Goal: Communication & Community: Answer question/provide support

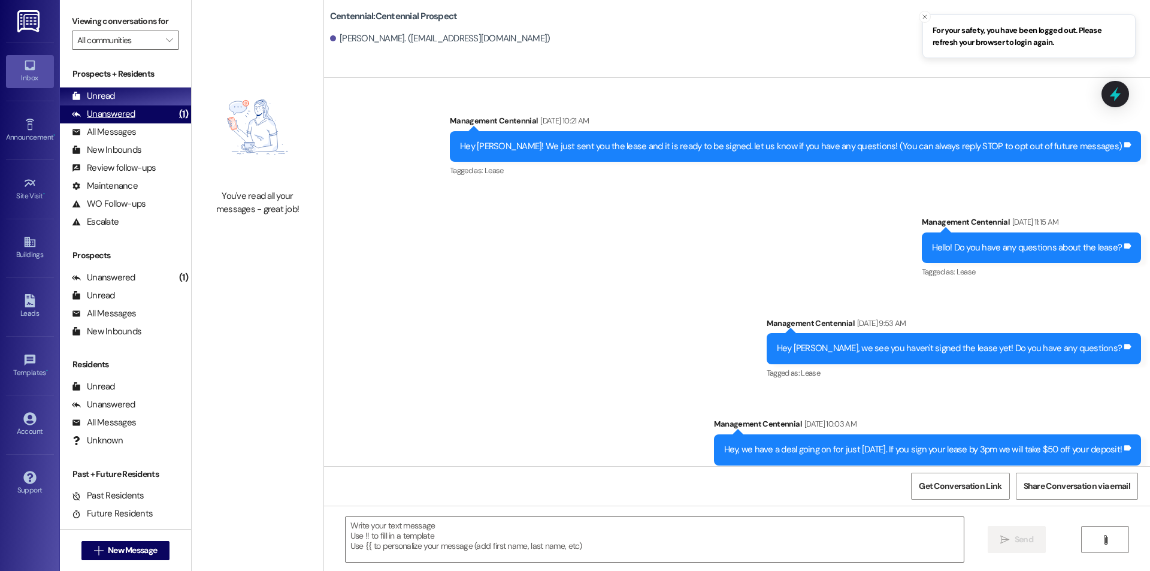
scroll to position [1830, 0]
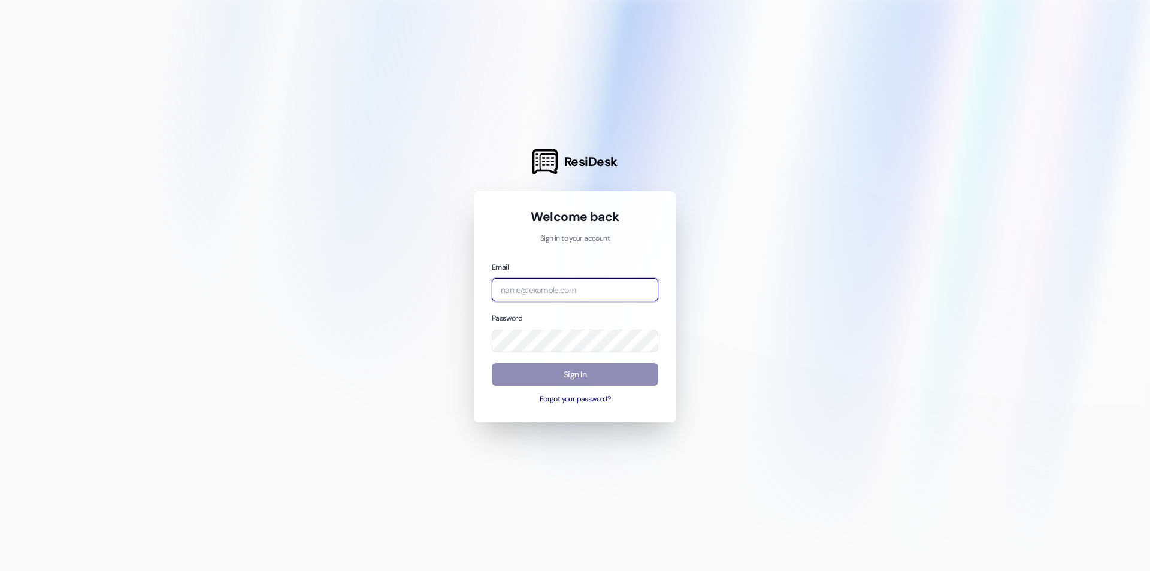
type input "management.centennial@redstoneresidential.com"
click at [552, 374] on button "Sign In" at bounding box center [575, 374] width 166 height 23
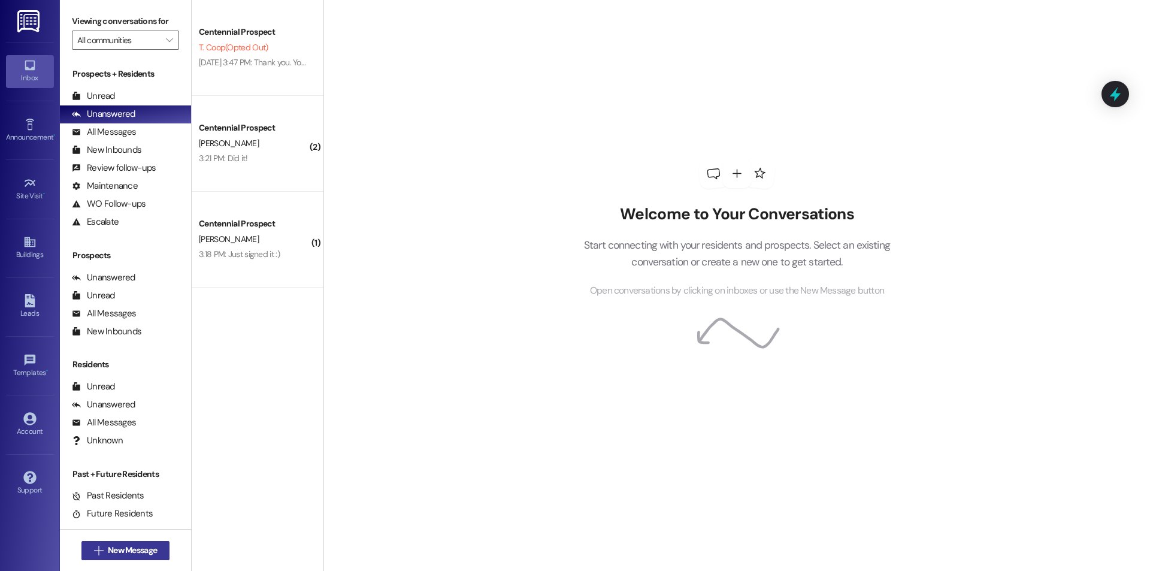
click at [119, 552] on span "New Message" at bounding box center [132, 550] width 49 height 13
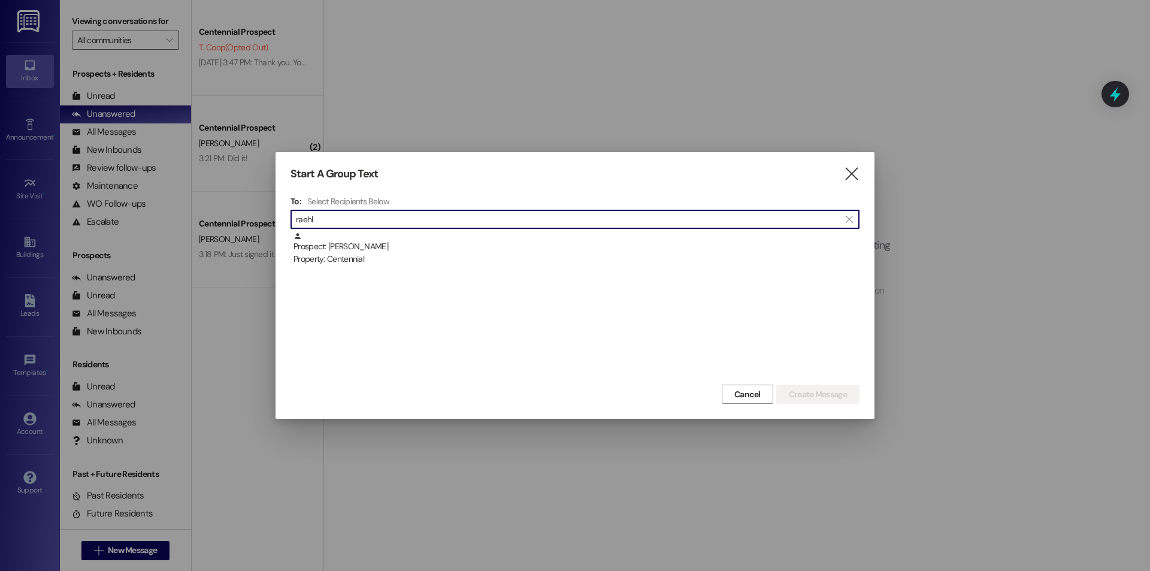
type input "raehl"
click at [484, 271] on div "Prospect: Zachary Raehl Property: Centennial" at bounding box center [574, 307] width 569 height 150
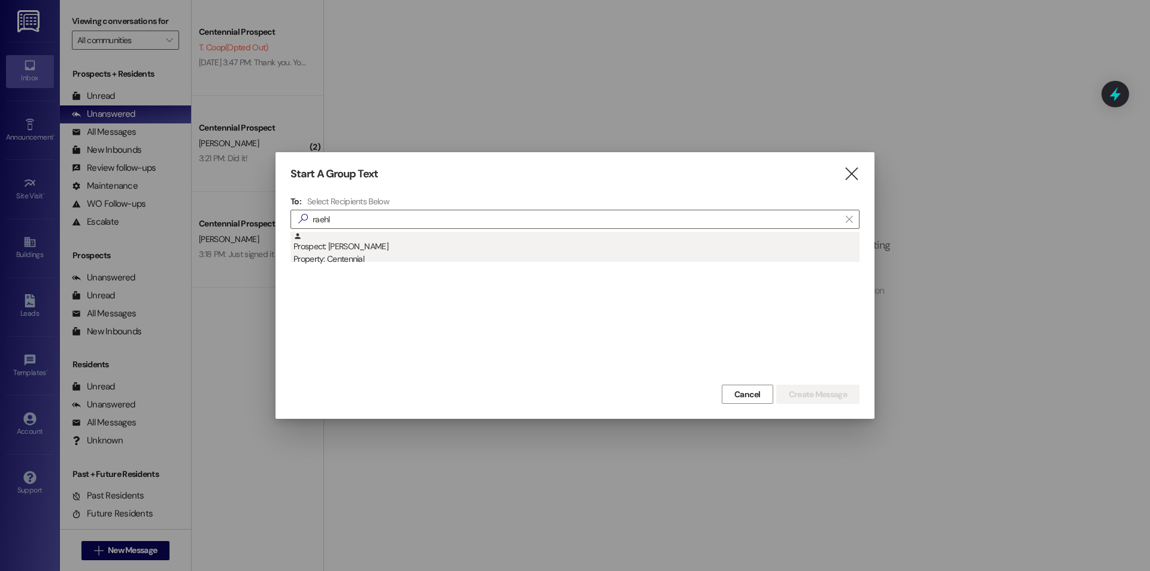
click at [474, 259] on div "Property: Centennial" at bounding box center [576, 259] width 566 height 13
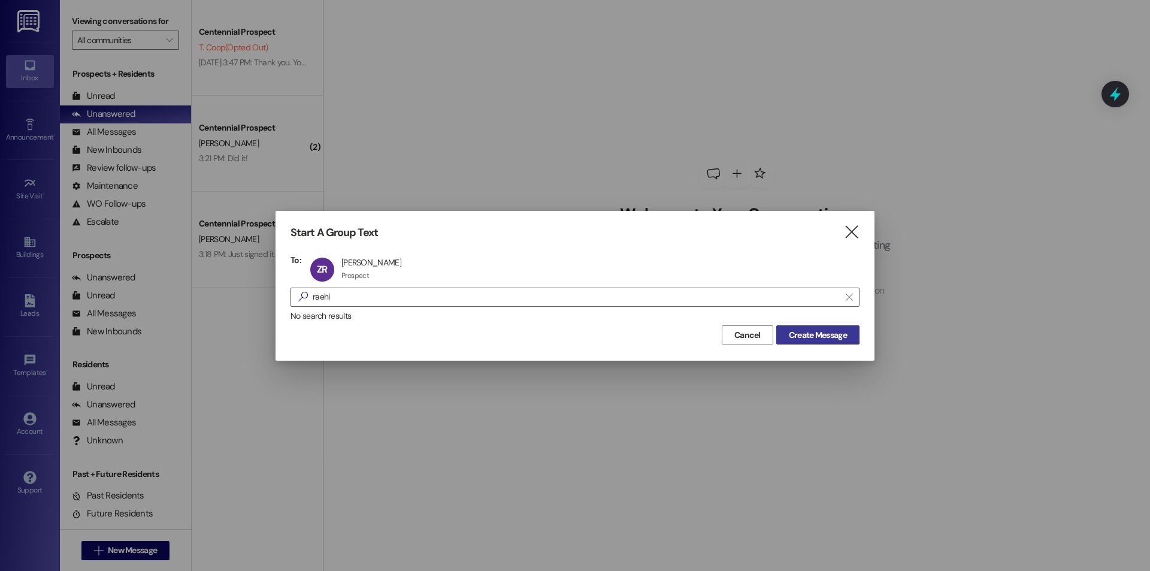
click at [841, 326] on button "Create Message" at bounding box center [817, 334] width 83 height 19
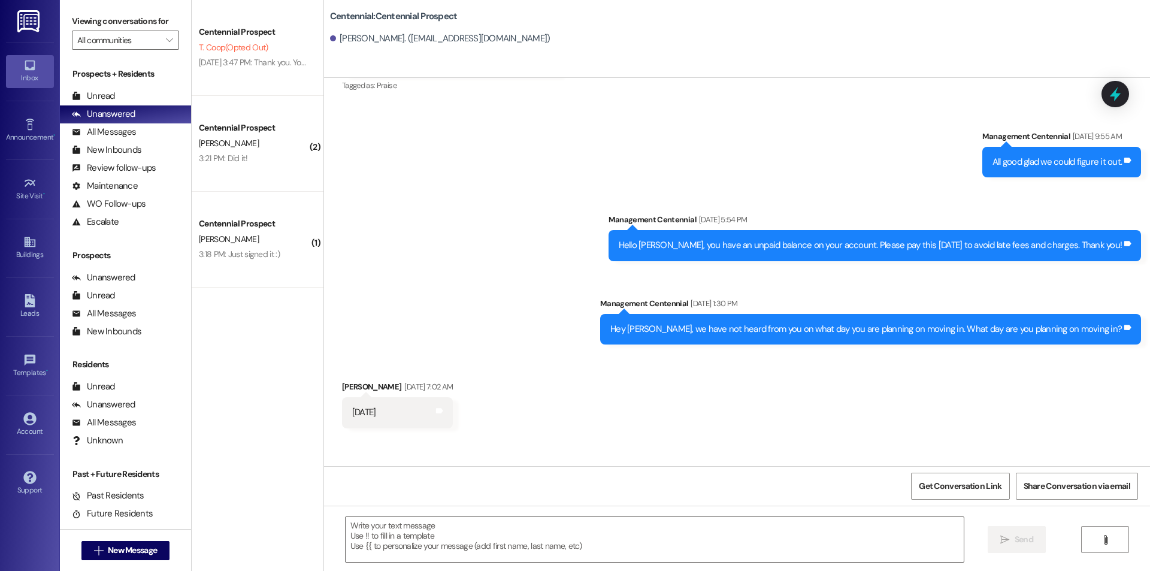
scroll to position [1945, 0]
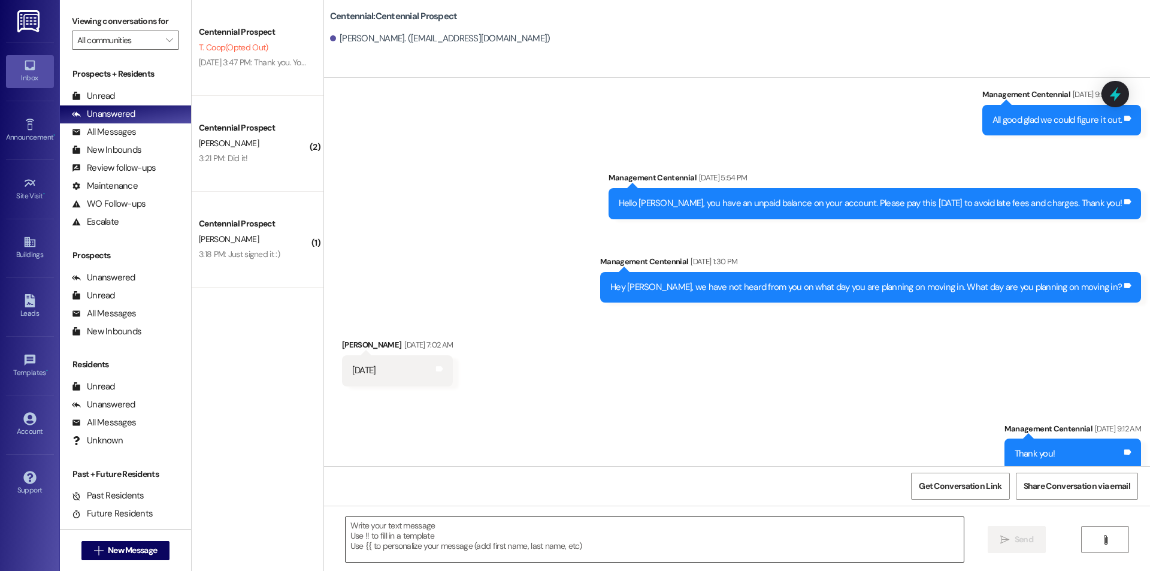
drag, startPoint x: 610, startPoint y: 536, endPoint x: 617, endPoint y: 534, distance: 7.4
click at [611, 537] on textarea at bounding box center [655, 539] width 618 height 45
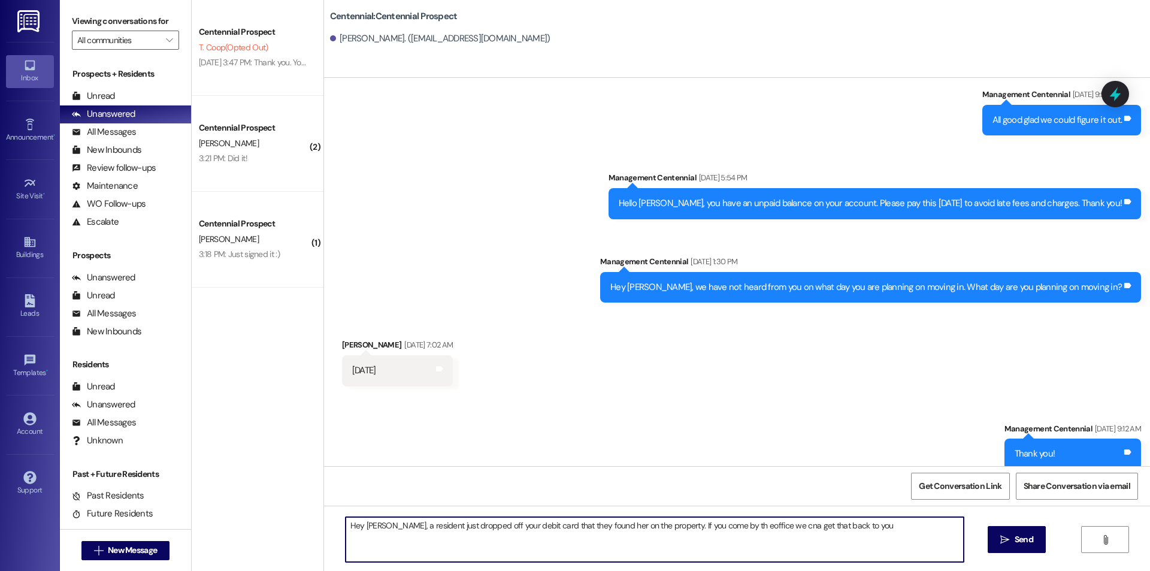
click at [731, 525] on textarea "Hey Zachary, a resident just dropped off your debit card that they found her on…" at bounding box center [655, 539] width 618 height 45
click at [901, 532] on textarea "Hey Zachary, a resident just dropped off your debit card that they found her on…" at bounding box center [655, 539] width 618 height 45
type textarea "Hey Zachary, a resident just dropped off your debit card that they found her on…"
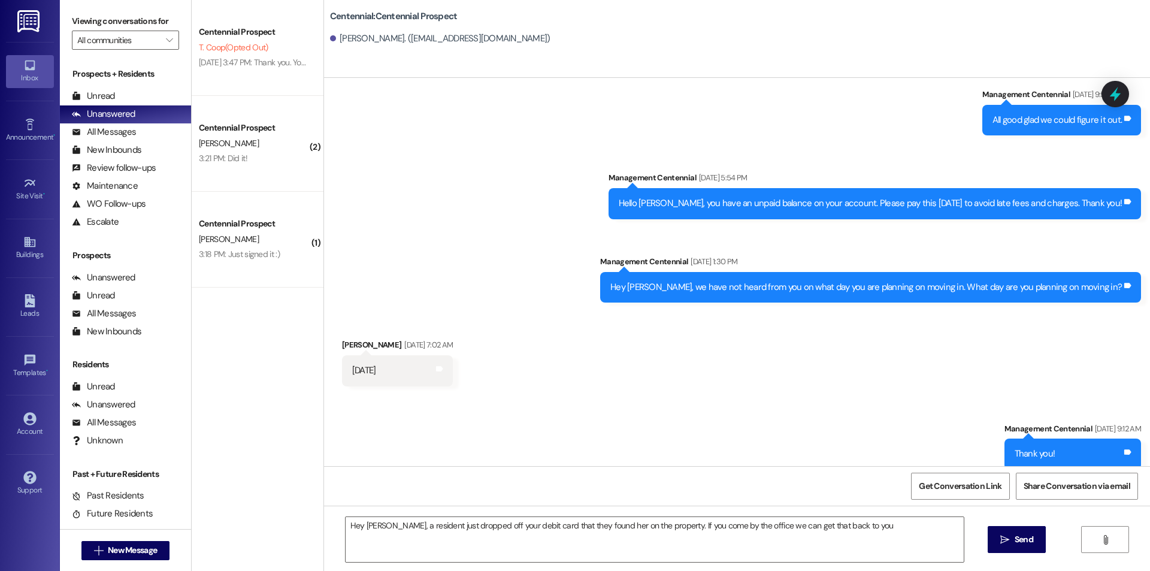
drag, startPoint x: 1010, startPoint y: 533, endPoint x: 967, endPoint y: 560, distance: 50.8
click at [1010, 533] on span " Send" at bounding box center [1017, 539] width 38 height 13
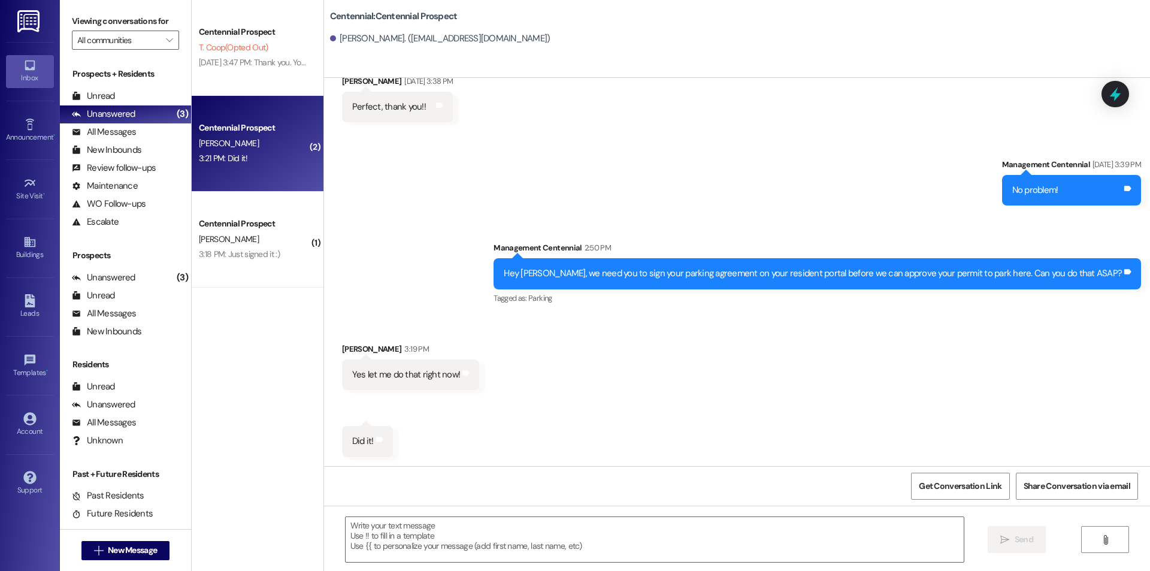
scroll to position [3232, 0]
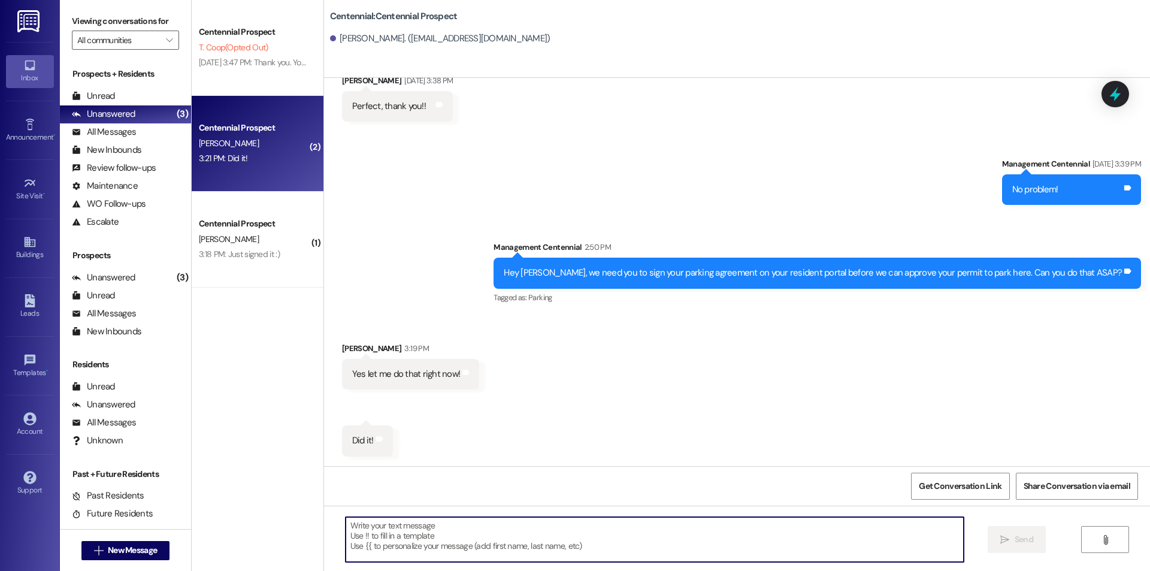
click at [396, 525] on textarea at bounding box center [655, 539] width 618 height 45
type textarea "Thank you!"
click at [1003, 545] on span " Send" at bounding box center [1017, 539] width 38 height 13
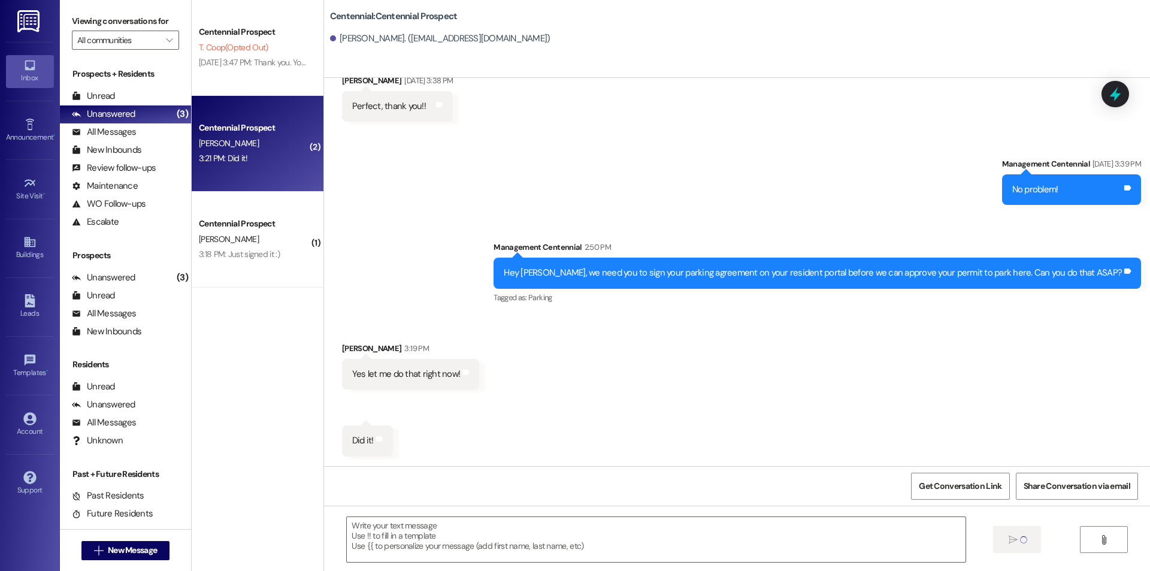
scroll to position [3231, 0]
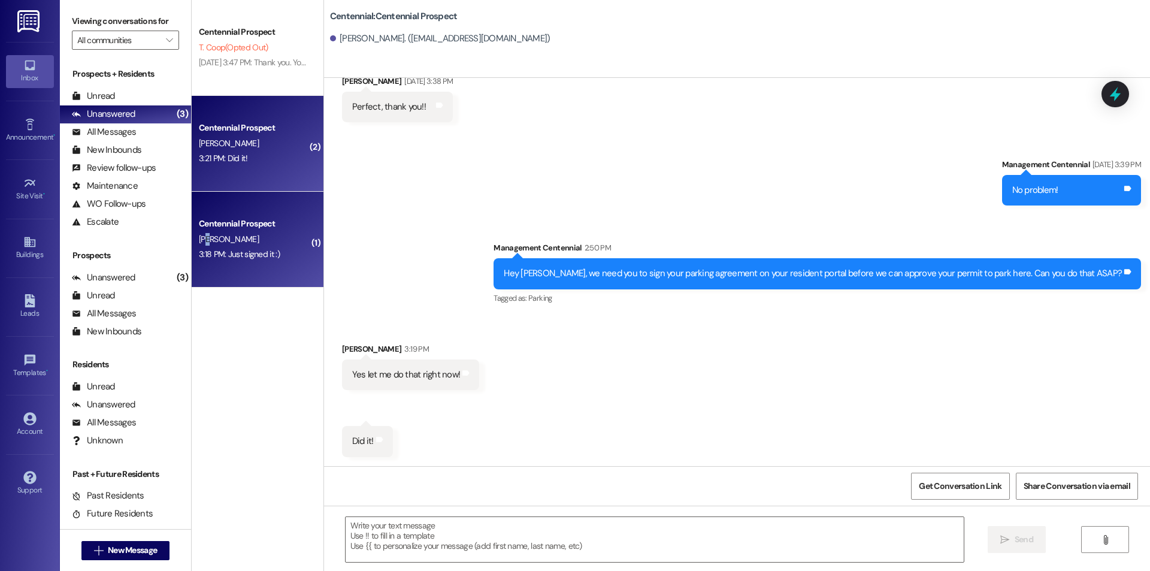
click at [199, 241] on span "K. Magdaleno" at bounding box center [229, 239] width 60 height 11
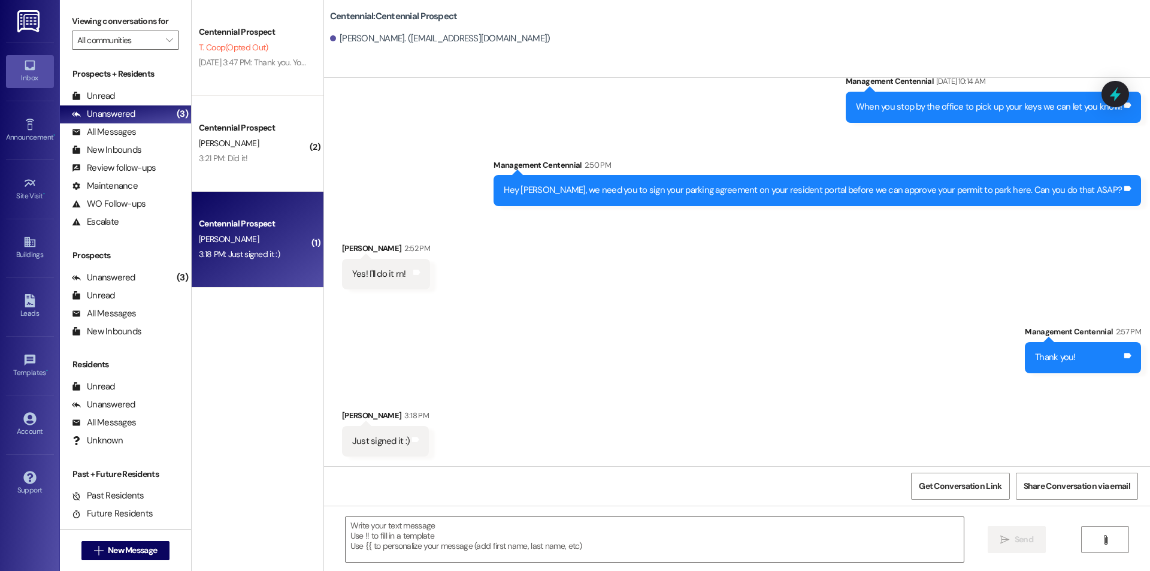
scroll to position [2259, 0]
click at [460, 555] on textarea at bounding box center [655, 539] width 618 height 45
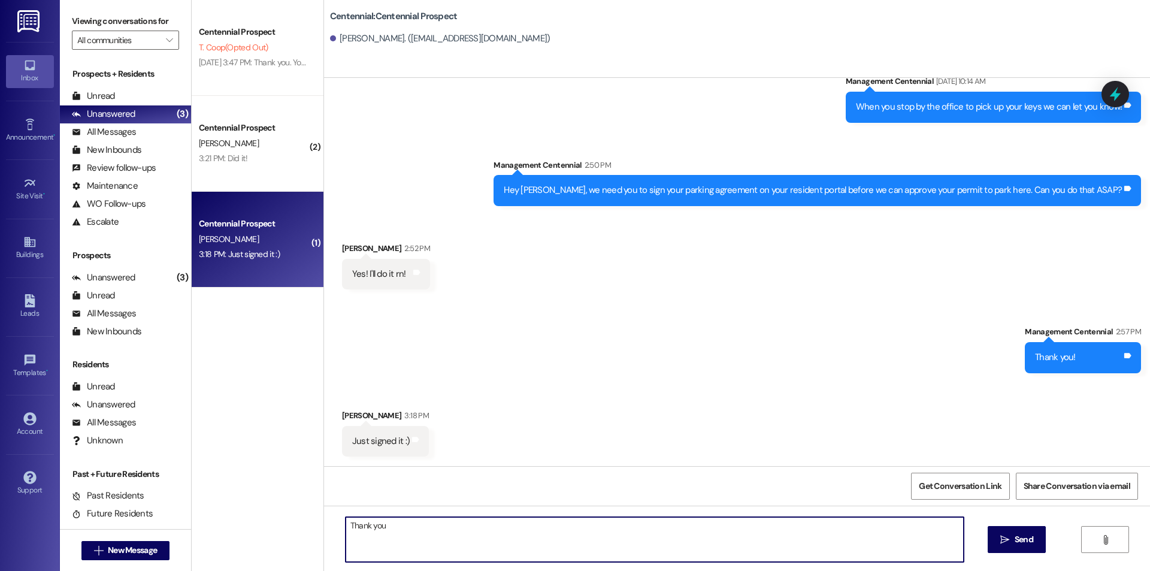
type textarea "Thank you!"
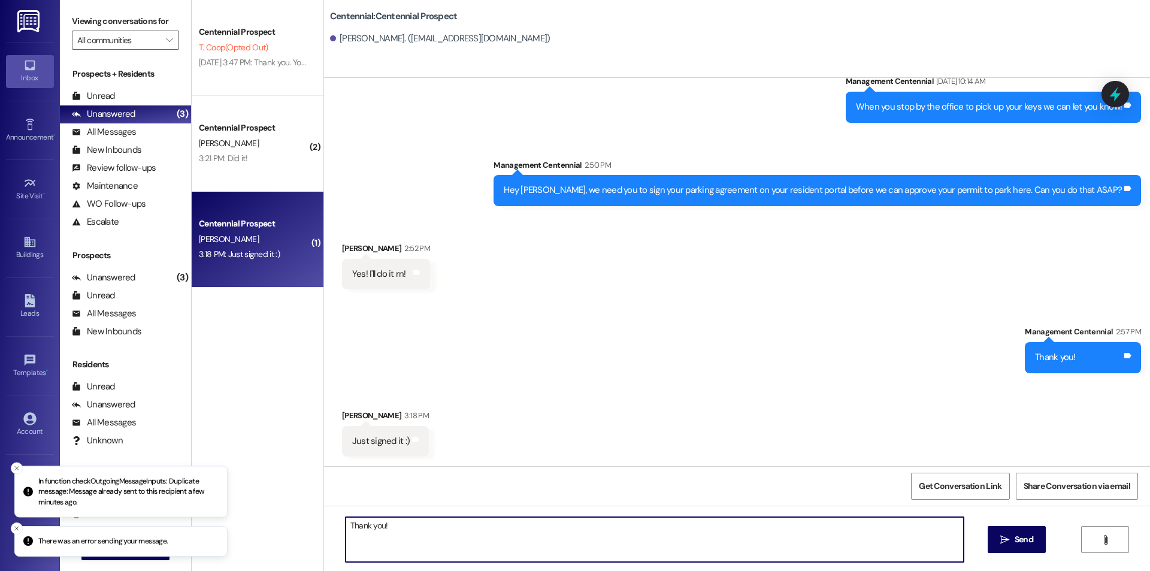
drag, startPoint x: 458, startPoint y: 529, endPoint x: 287, endPoint y: 527, distance: 170.7
click at [287, 527] on div "Centennial Prospect T. Coop (Opted Out) Aug 11, 2025 at 3:47 PM: Thank you. You…" at bounding box center [671, 285] width 958 height 571
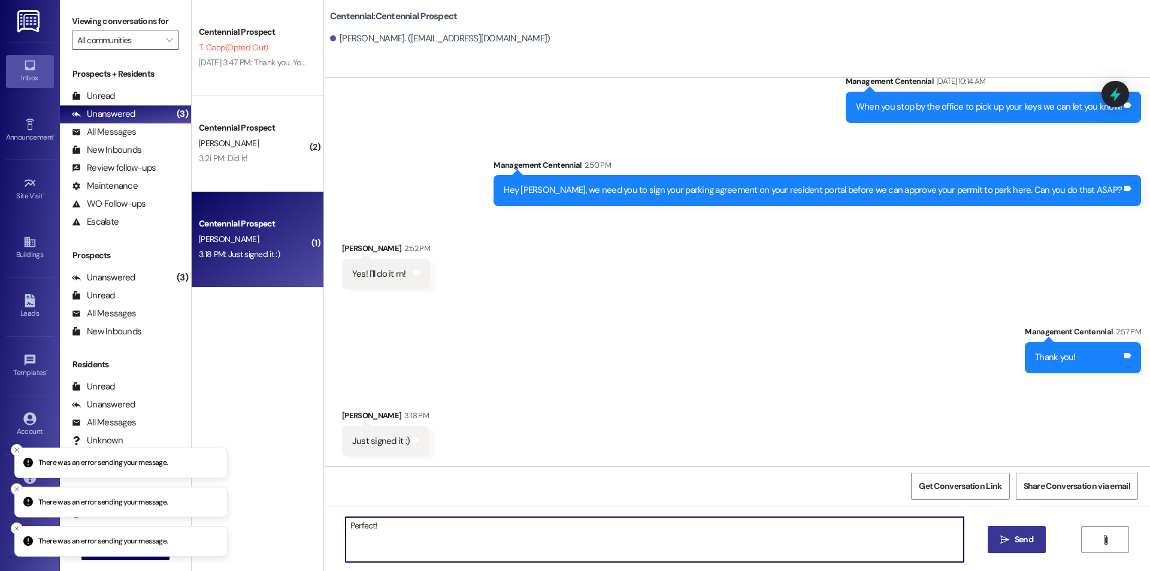
type textarea "Perfect!"
click at [1038, 547] on button " Send" at bounding box center [1017, 539] width 58 height 27
drag, startPoint x: 403, startPoint y: 526, endPoint x: 366, endPoint y: 527, distance: 37.1
click at [366, 527] on textarea at bounding box center [655, 539] width 618 height 45
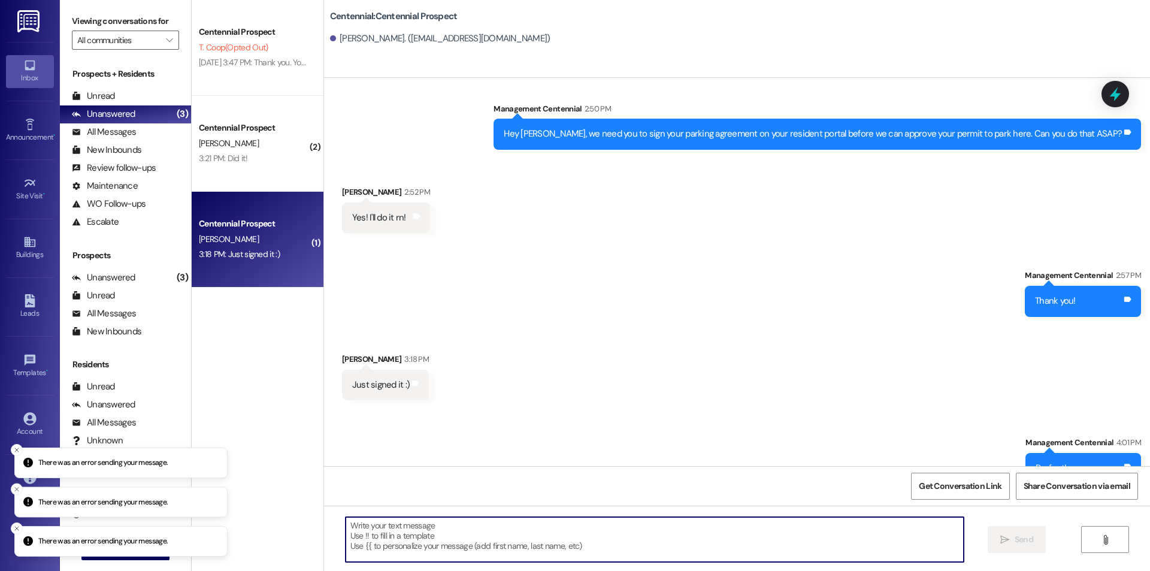
scroll to position [2342, 0]
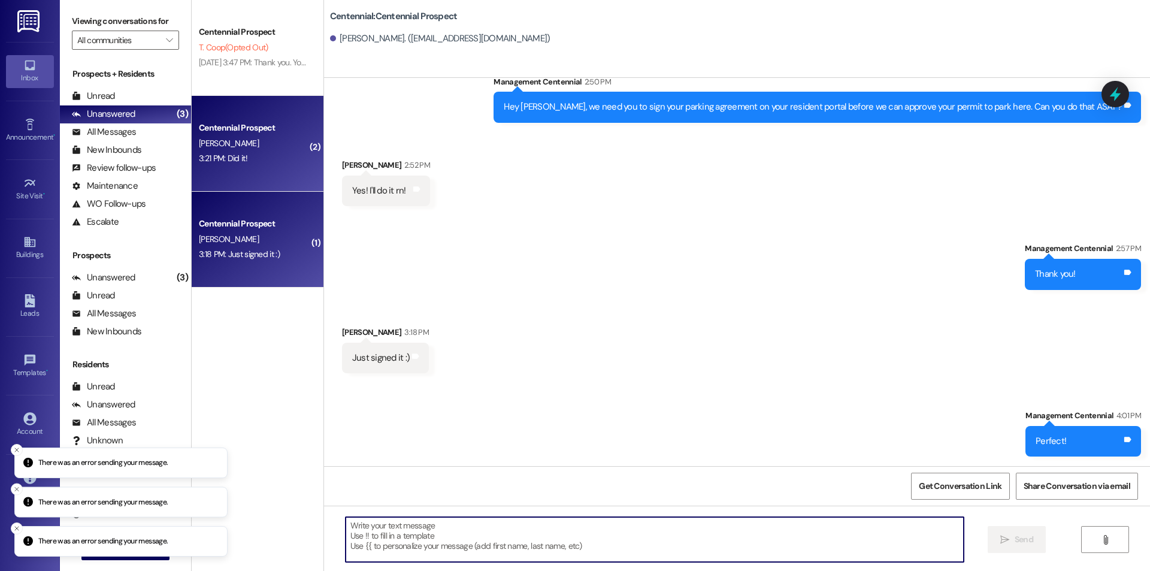
click at [204, 144] on span "L. Blonquist" at bounding box center [229, 143] width 60 height 11
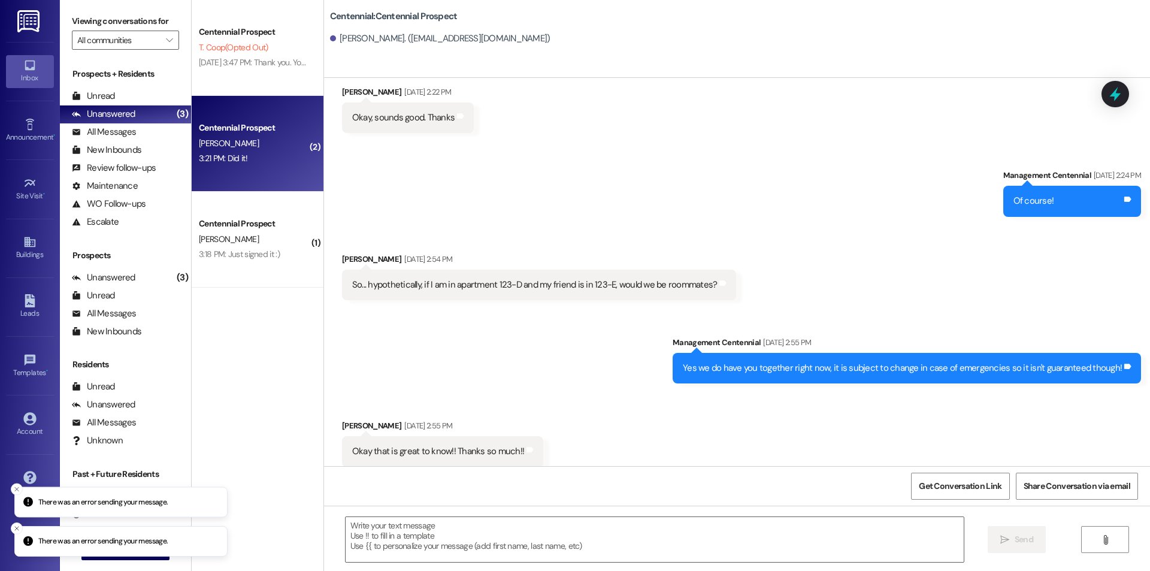
click at [210, 49] on span "T. Coop (Opted Out)" at bounding box center [233, 47] width 69 height 11
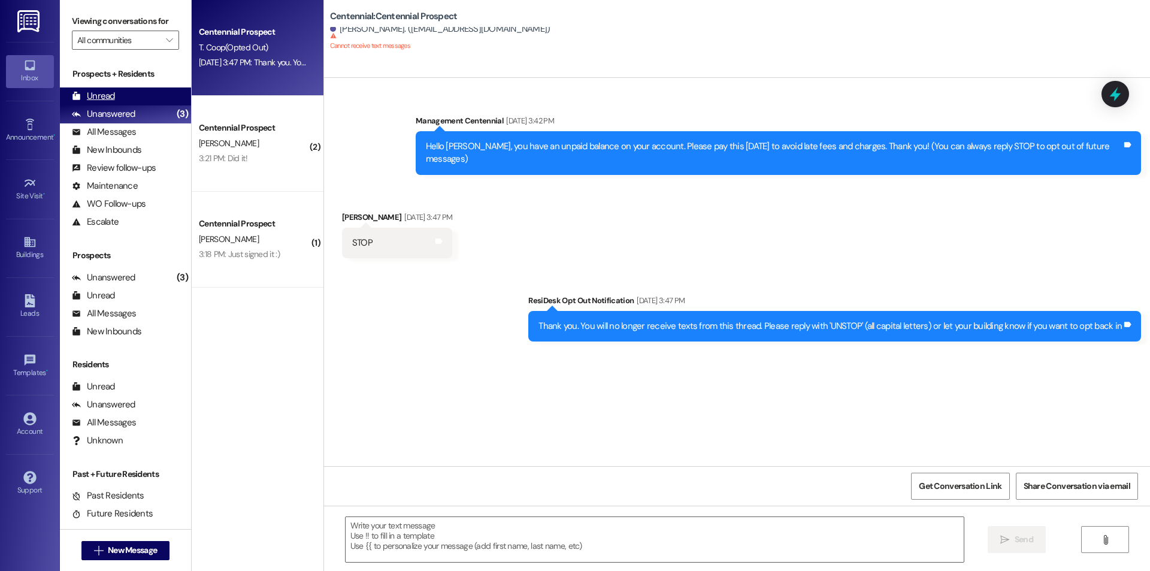
scroll to position [0, 0]
click at [135, 89] on div "Unread (0)" at bounding box center [125, 96] width 131 height 18
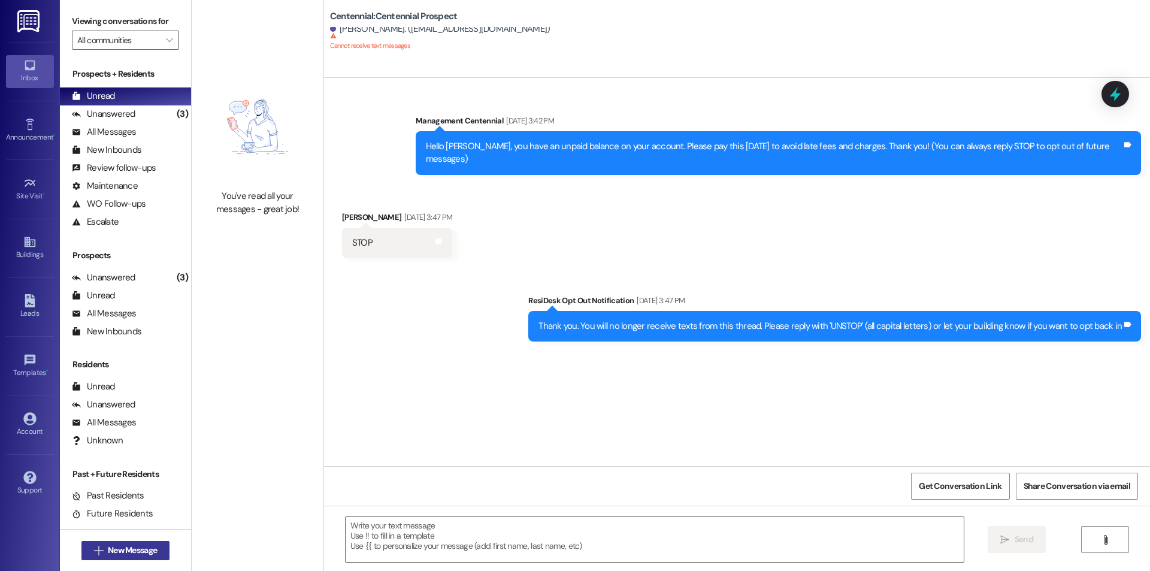
click at [155, 548] on span "New Message" at bounding box center [132, 550] width 54 height 13
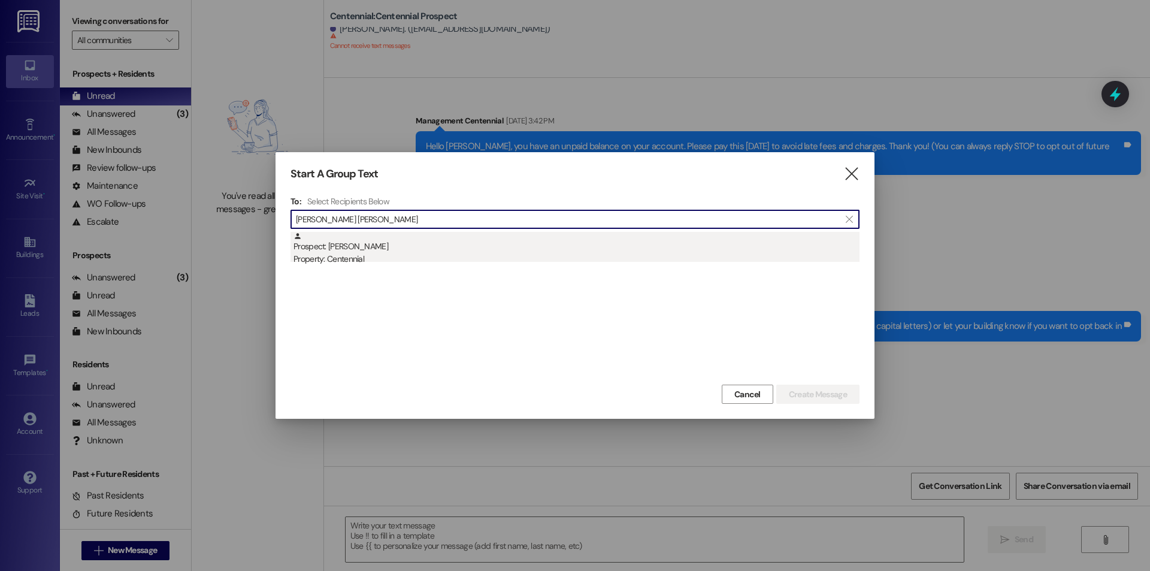
type input "emma jen"
click at [367, 252] on div "Prospect: Emma Jensen Property: Centennial" at bounding box center [576, 249] width 566 height 34
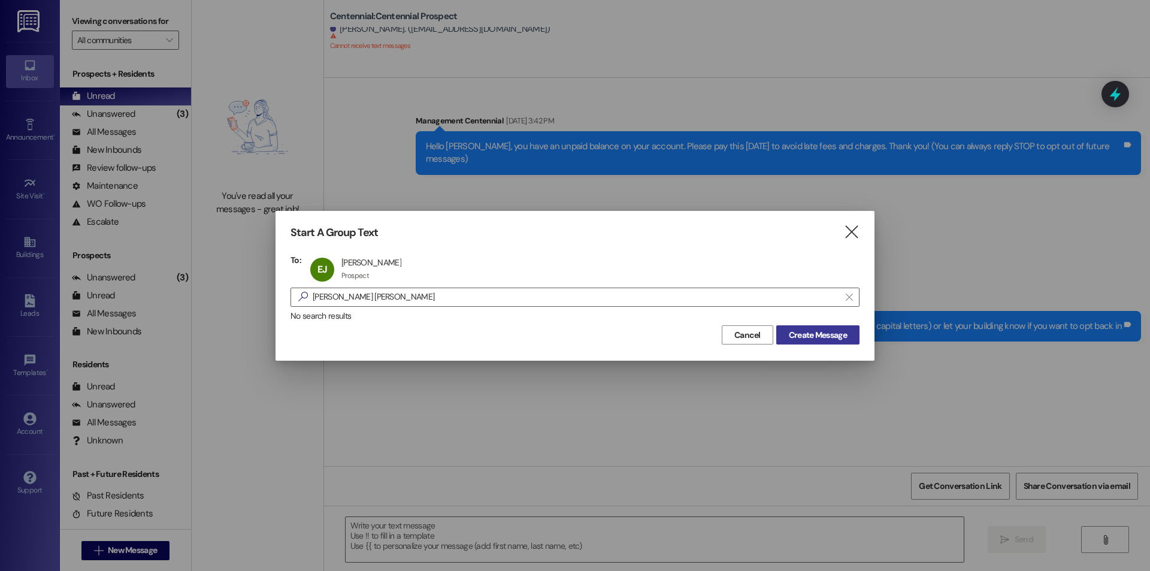
click at [809, 330] on span "Create Message" at bounding box center [818, 335] width 58 height 13
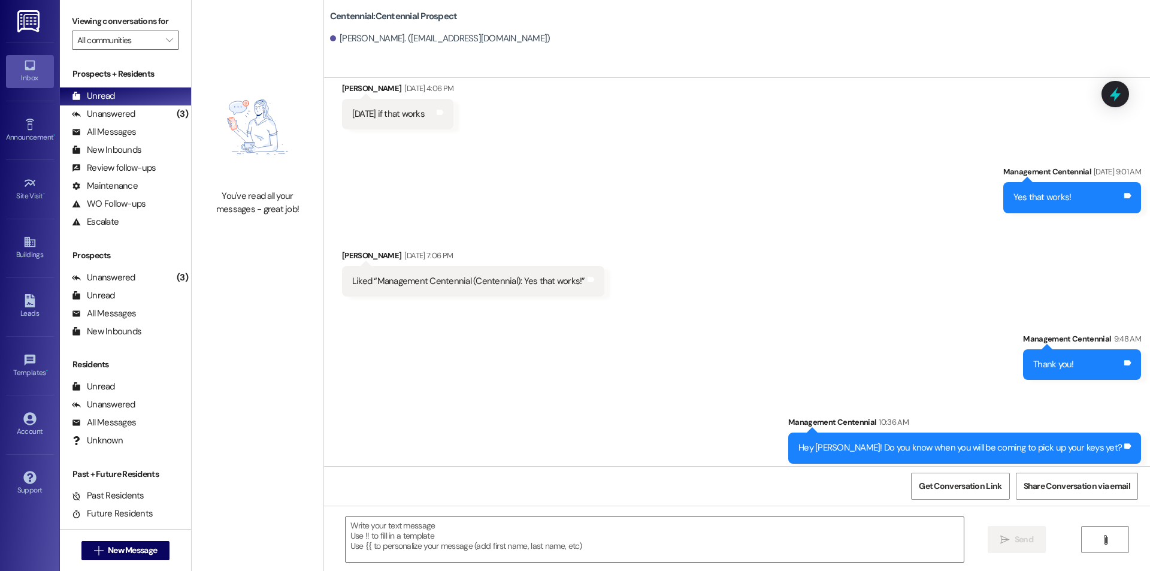
scroll to position [1125, 0]
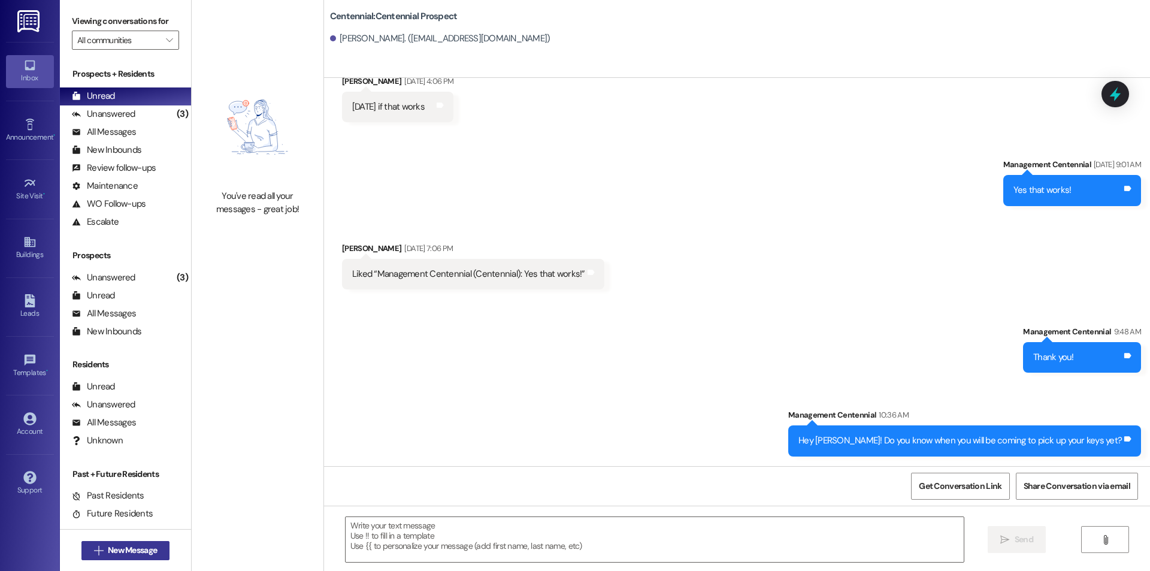
click at [127, 558] on button " New Message" at bounding box center [125, 550] width 89 height 19
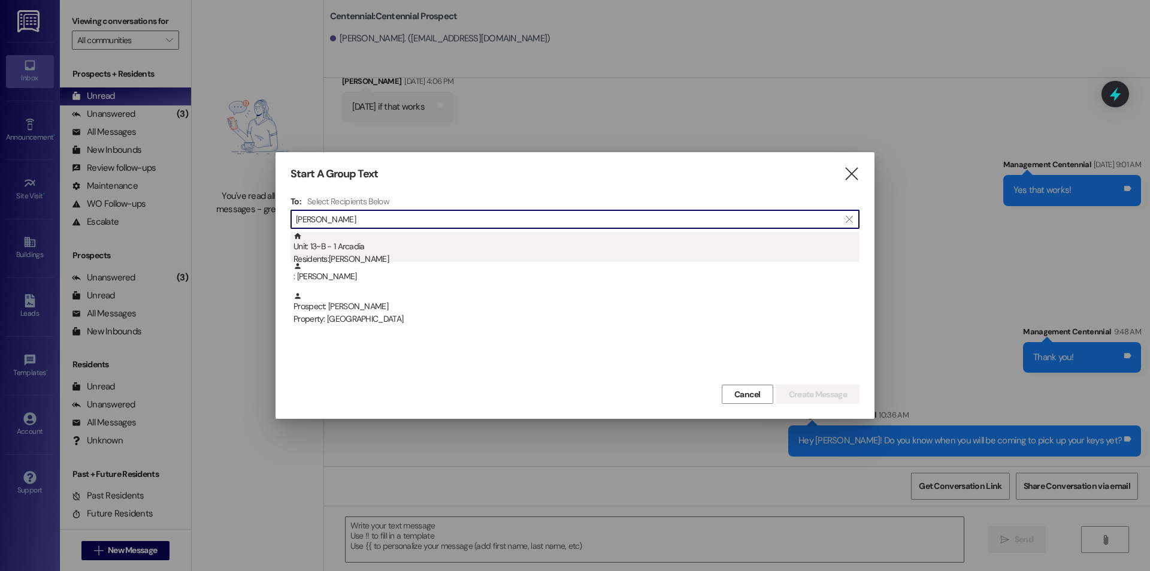
type input "eli kemb"
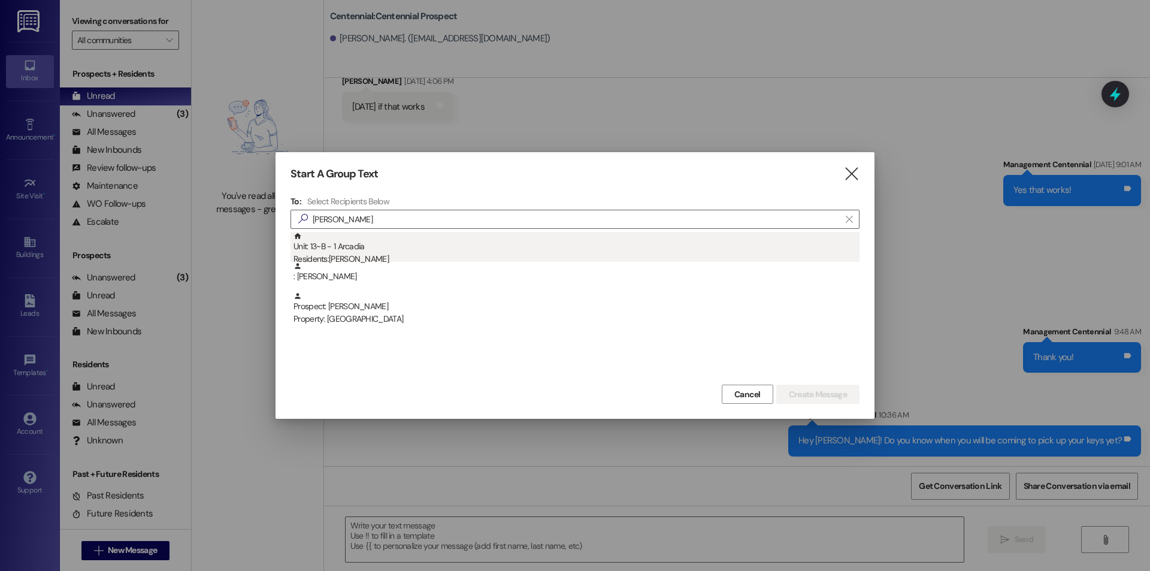
click at [303, 258] on div "Residents: Eli Kemble" at bounding box center [576, 259] width 566 height 13
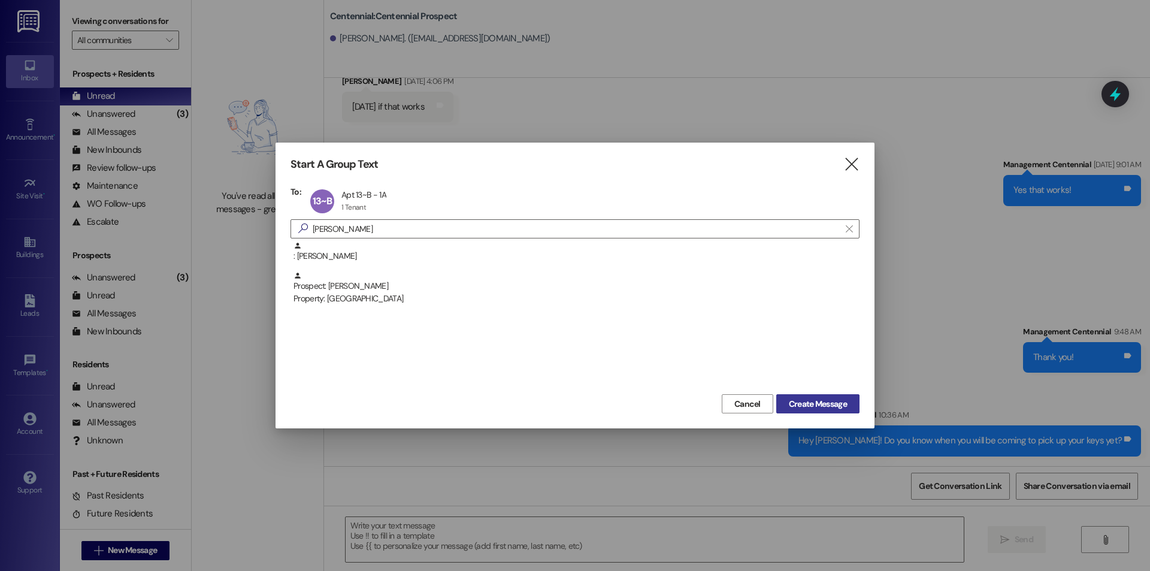
click at [783, 407] on button "Create Message" at bounding box center [817, 403] width 83 height 19
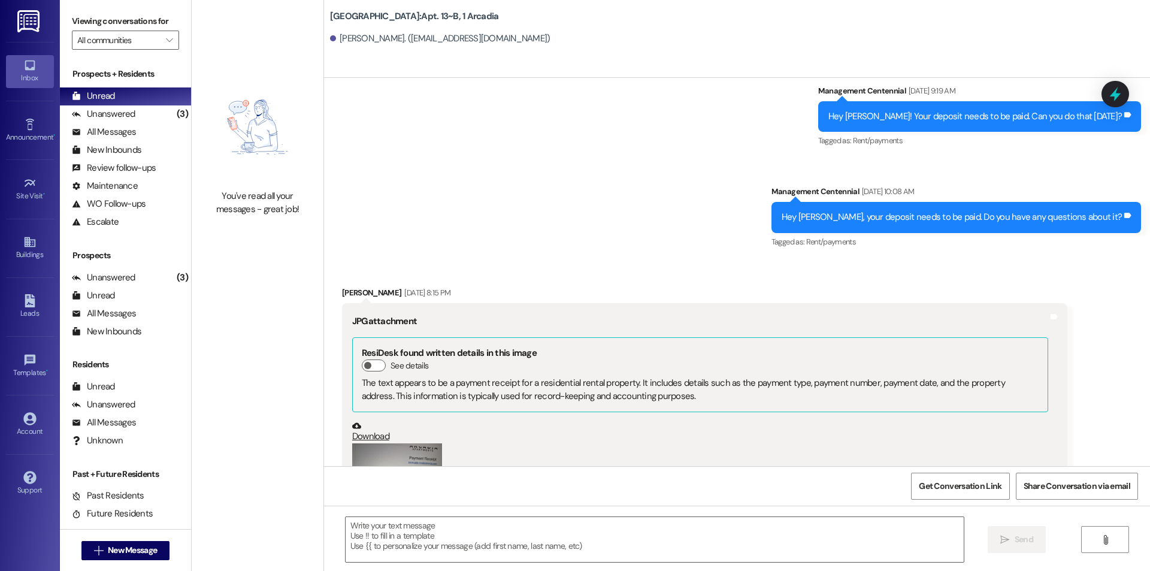
scroll to position [8834, 0]
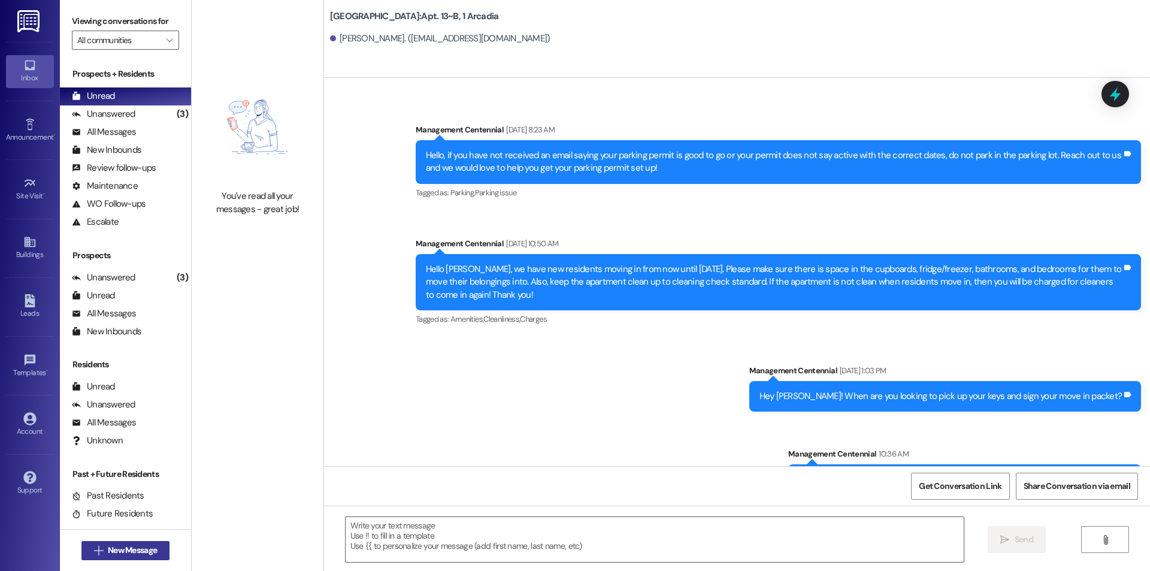
click at [115, 558] on button " New Message" at bounding box center [125, 550] width 89 height 19
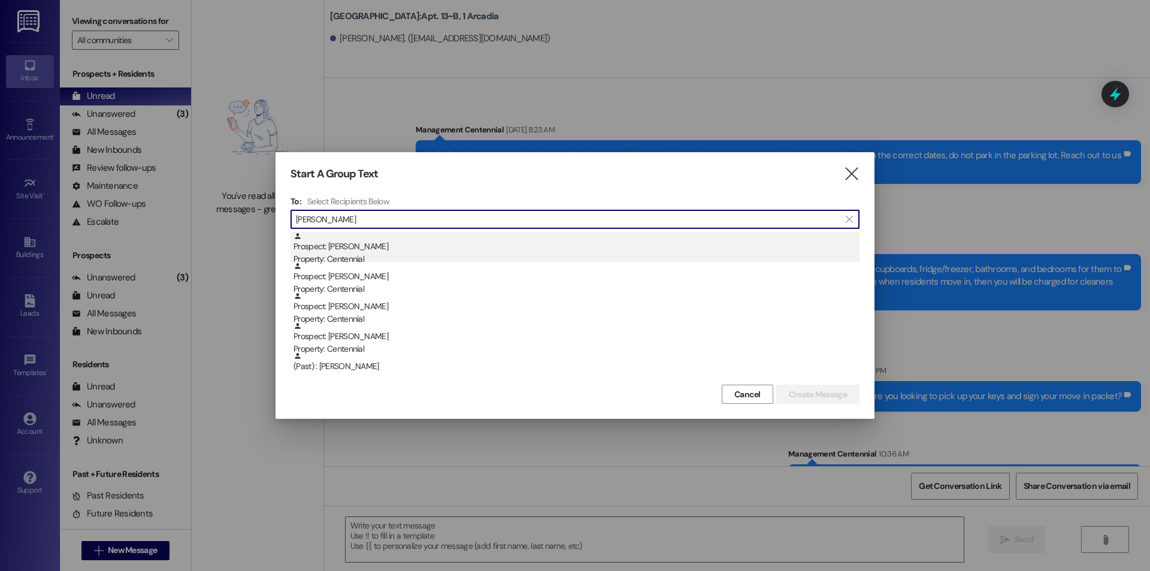
type input "brooke"
click at [352, 250] on div "Prospect: Brooke Thomason Property: Centennial" at bounding box center [576, 249] width 566 height 34
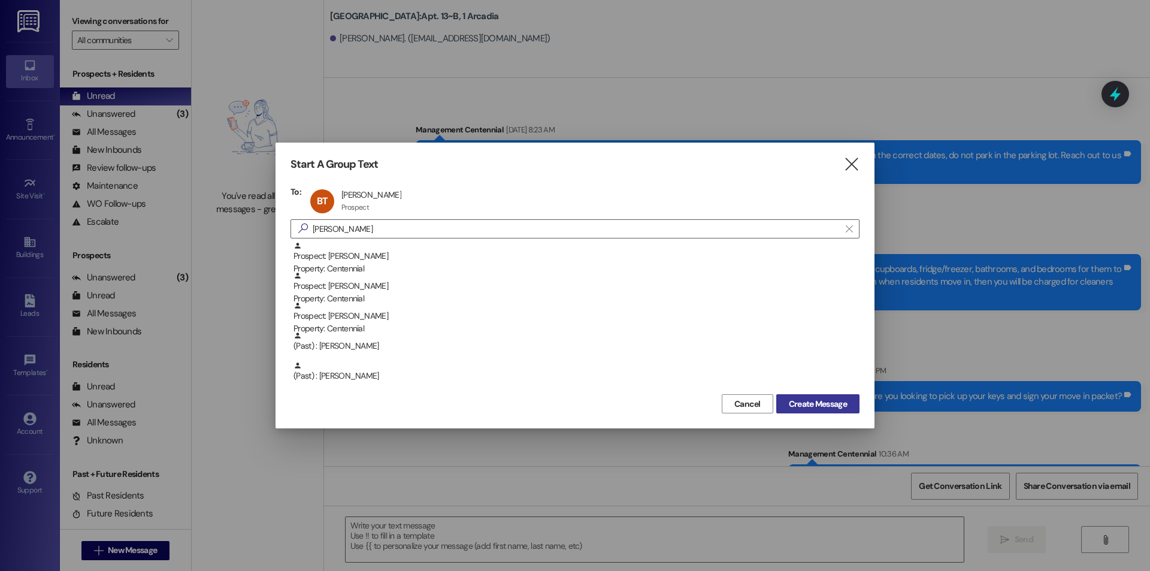
click at [834, 395] on button "Create Message" at bounding box center [817, 403] width 83 height 19
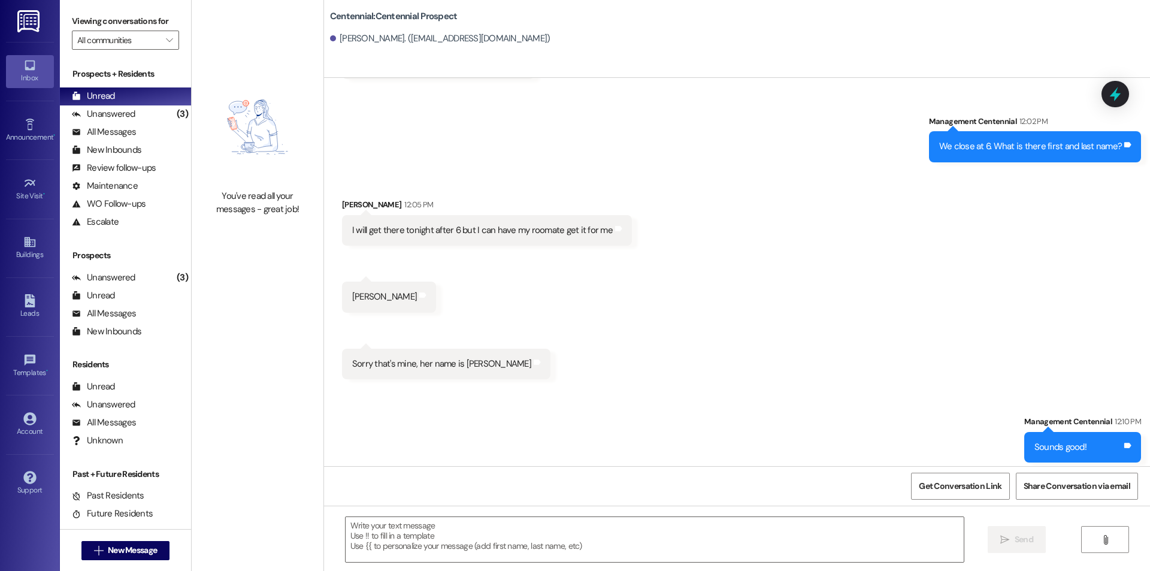
scroll to position [507, 0]
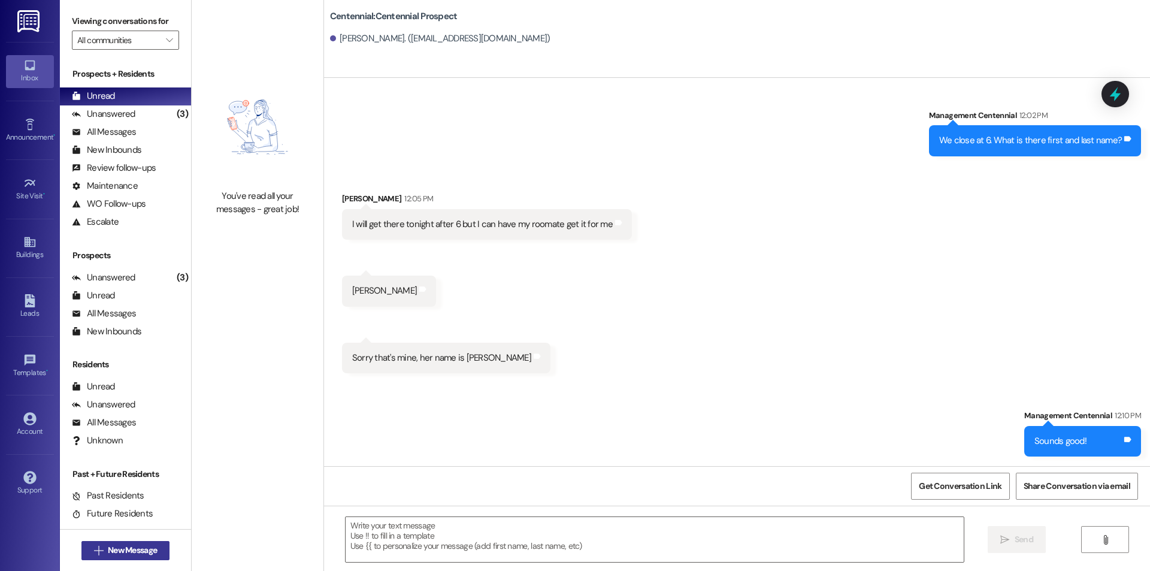
click at [143, 542] on button " New Message" at bounding box center [125, 550] width 89 height 19
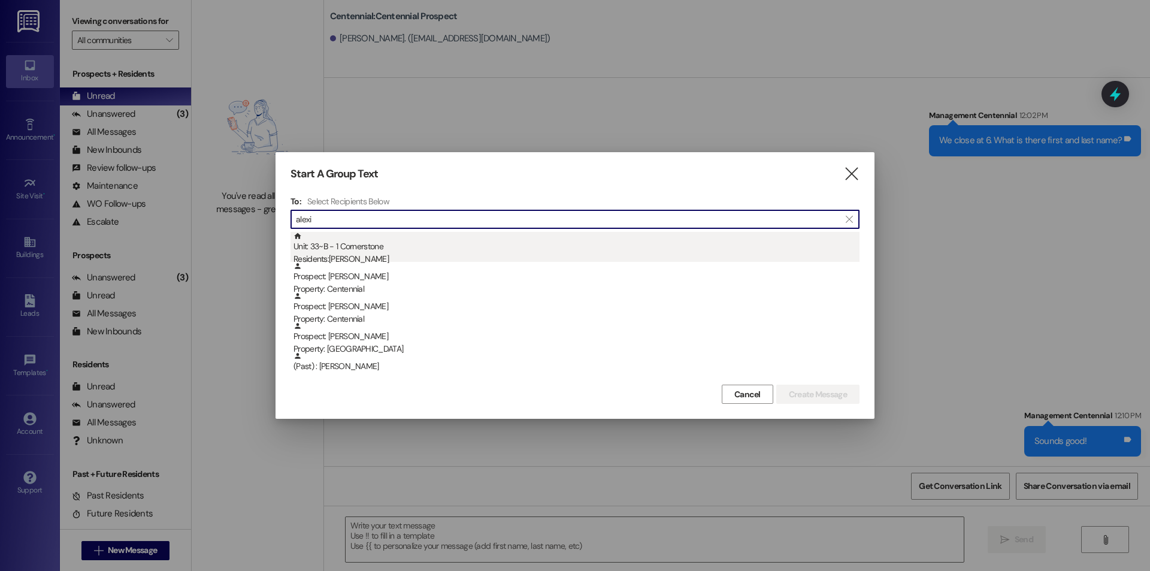
type input "alexi"
click at [338, 246] on div "Unit: 33~B - 1 Cornerstone Residents: Alexi Corfield" at bounding box center [576, 249] width 566 height 34
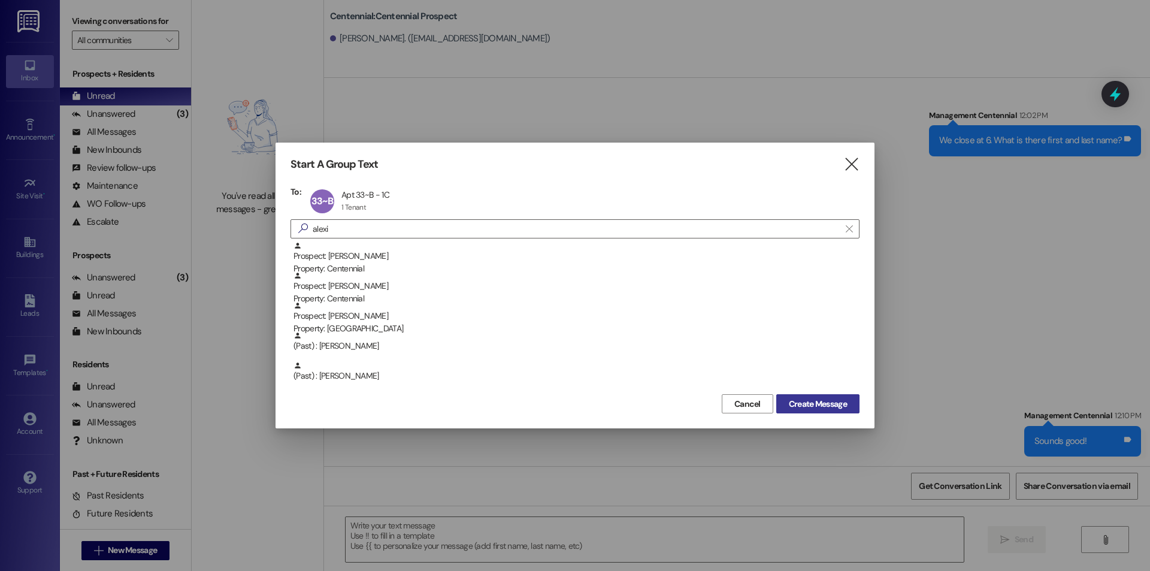
click at [823, 406] on span "Create Message" at bounding box center [818, 404] width 58 height 13
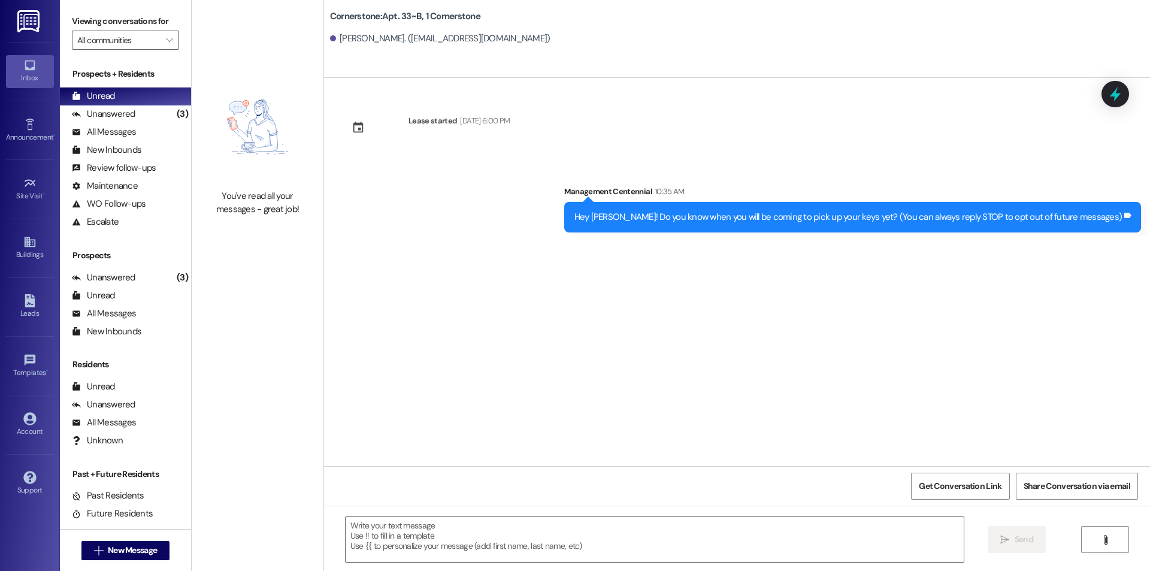
scroll to position [0, 0]
click at [161, 556] on button " New Message" at bounding box center [125, 550] width 89 height 19
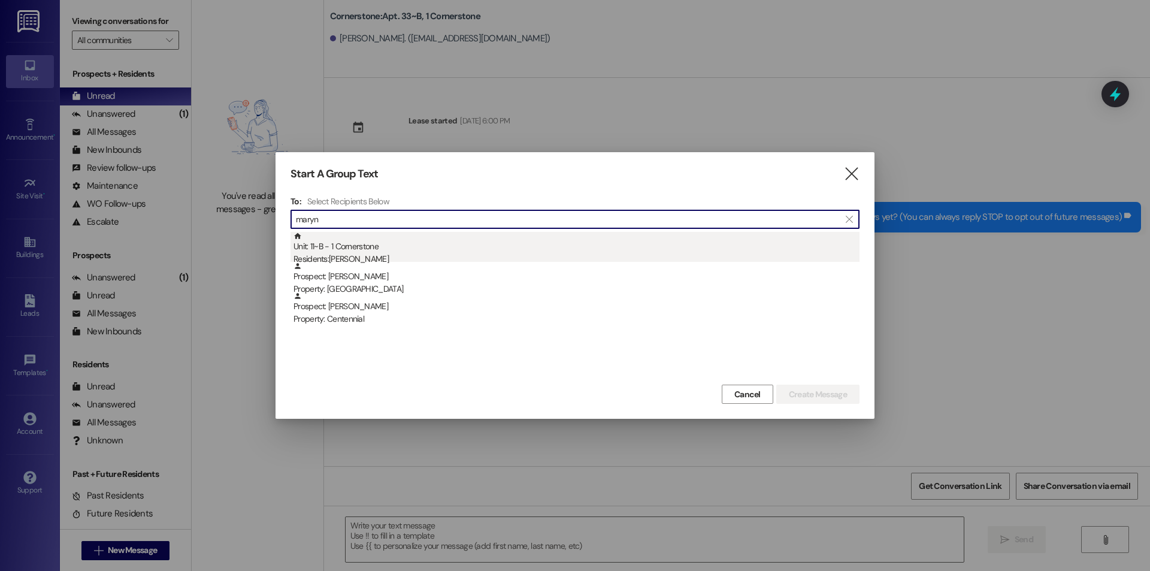
type input "maryn"
click at [365, 261] on div "Residents: Maryn Smith" at bounding box center [576, 259] width 566 height 13
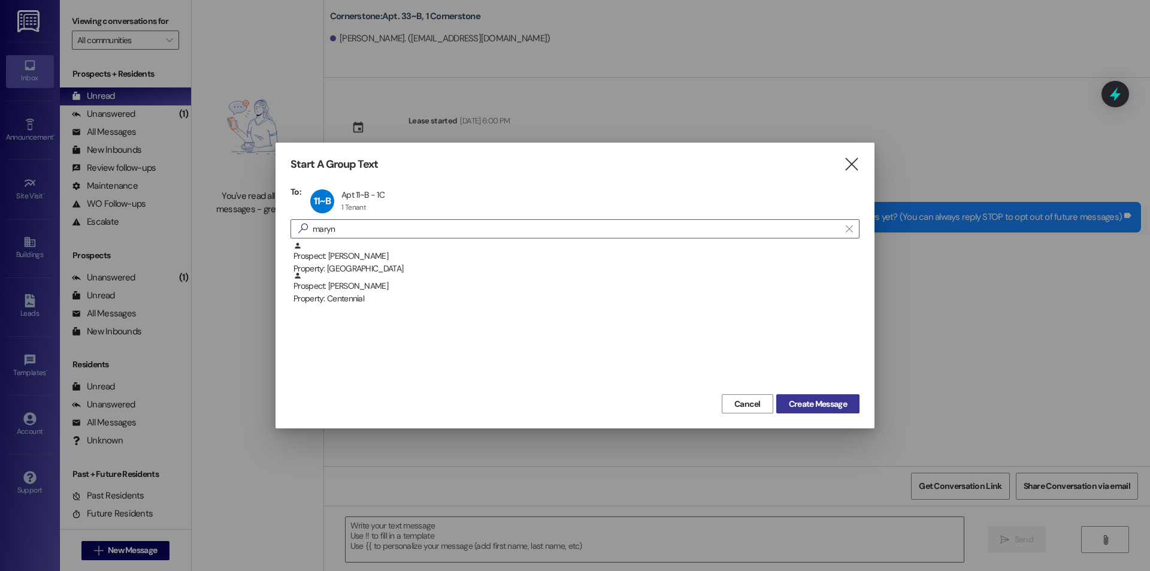
click at [806, 408] on span "Create Message" at bounding box center [818, 404] width 58 height 13
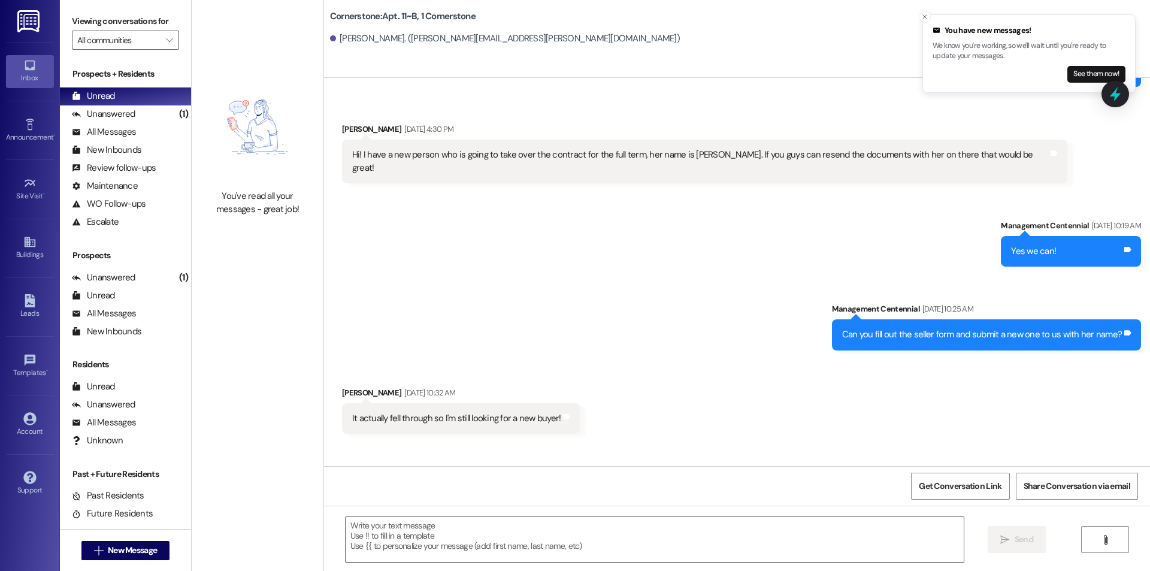
scroll to position [2517, 0]
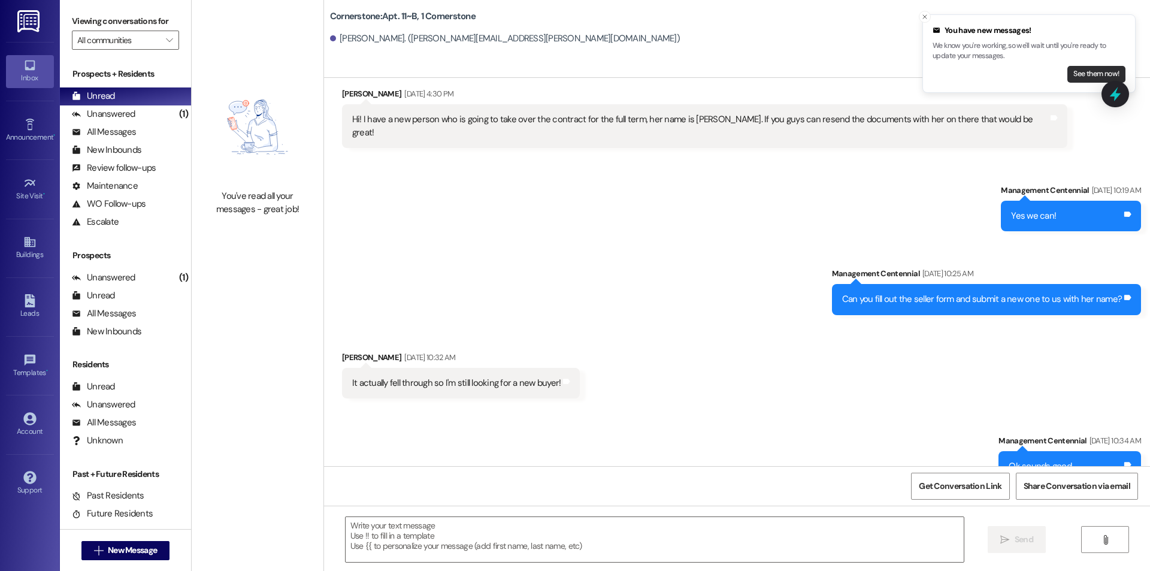
click at [1071, 77] on button "See them now!" at bounding box center [1096, 74] width 58 height 17
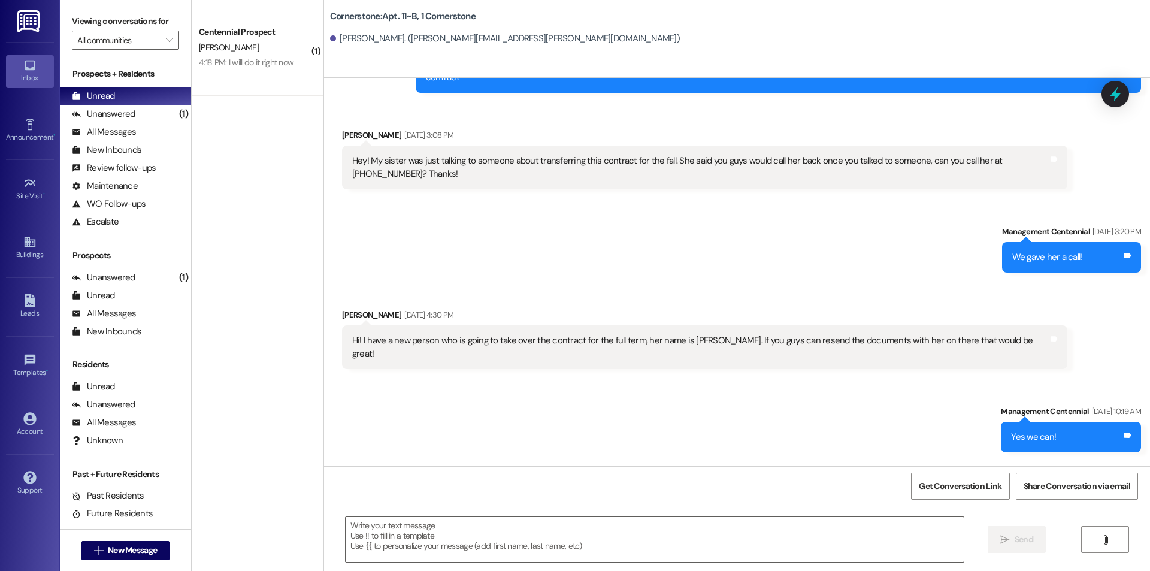
scroll to position [2432, 0]
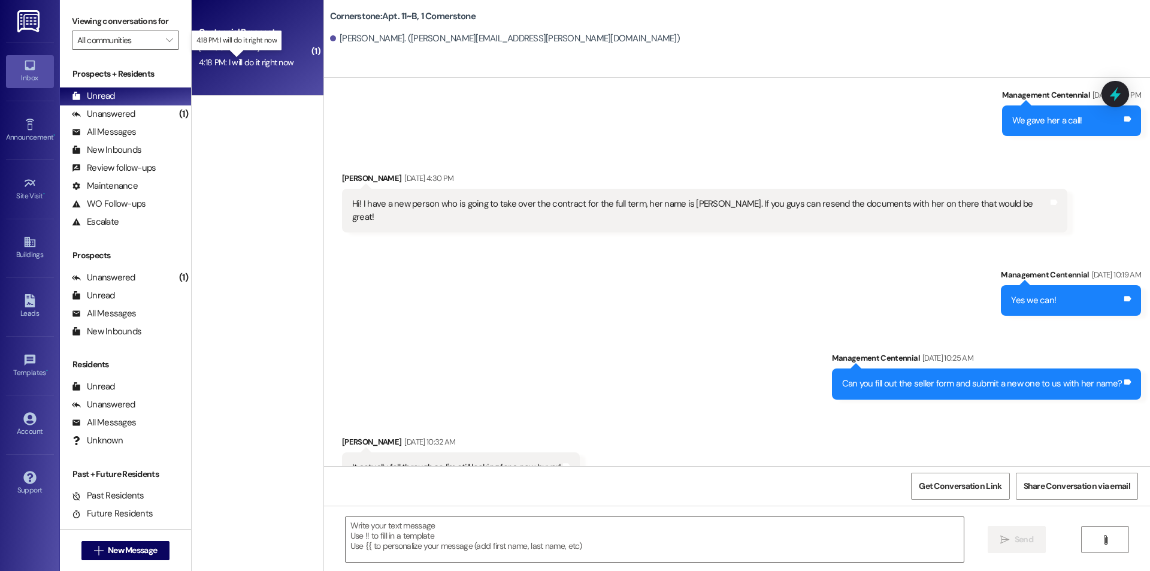
click at [274, 59] on div "4:18 PM: I will do it right now 4:18 PM: I will do it right now" at bounding box center [246, 62] width 95 height 11
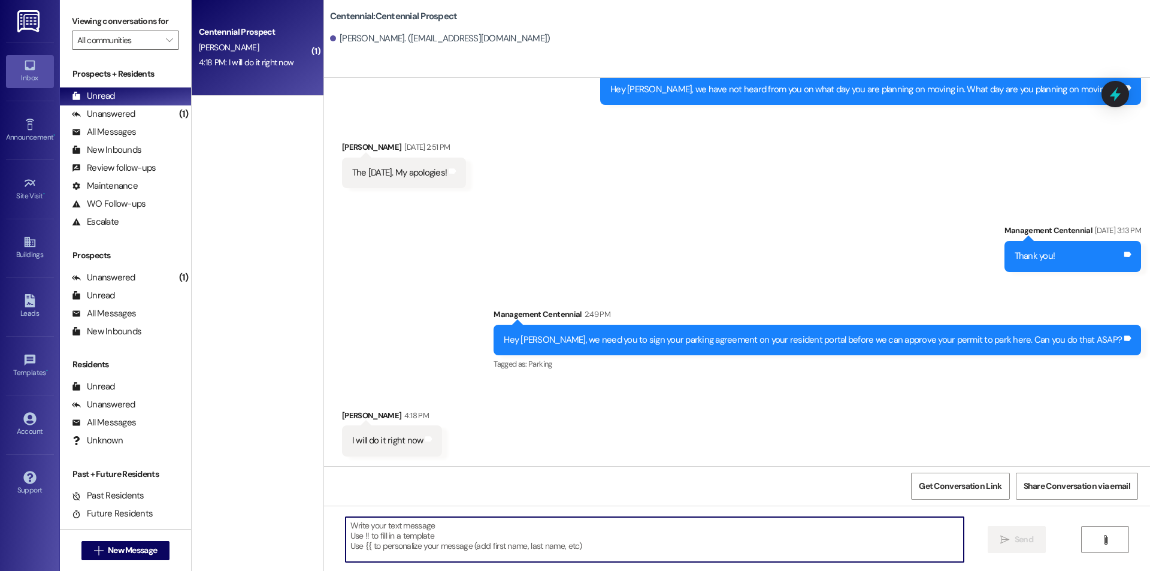
click at [627, 537] on textarea at bounding box center [655, 539] width 618 height 45
type textarea "Thank you!"
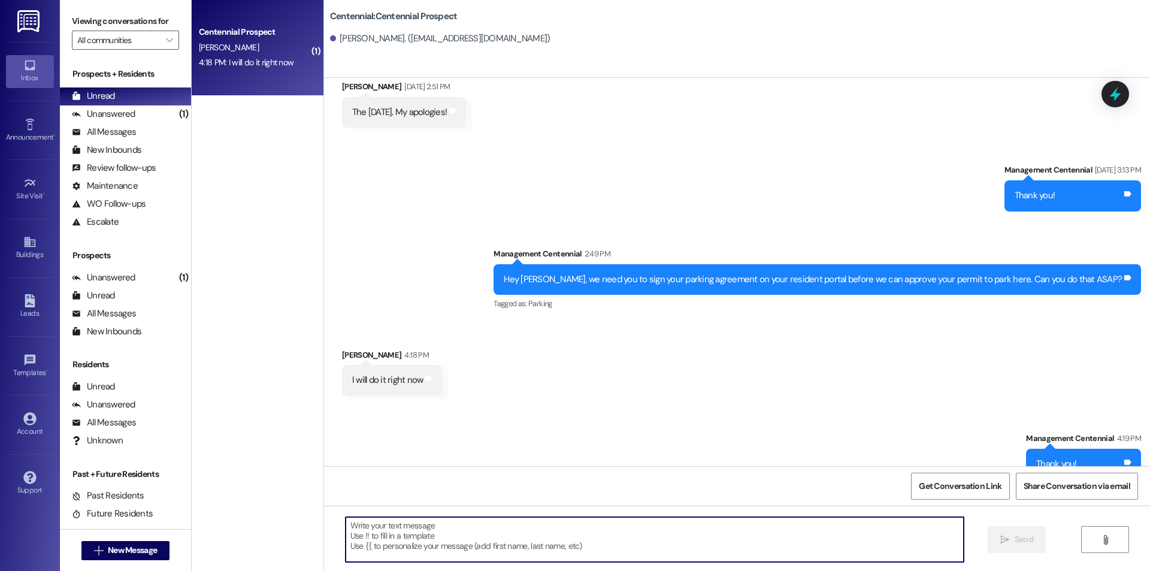
scroll to position [456, 0]
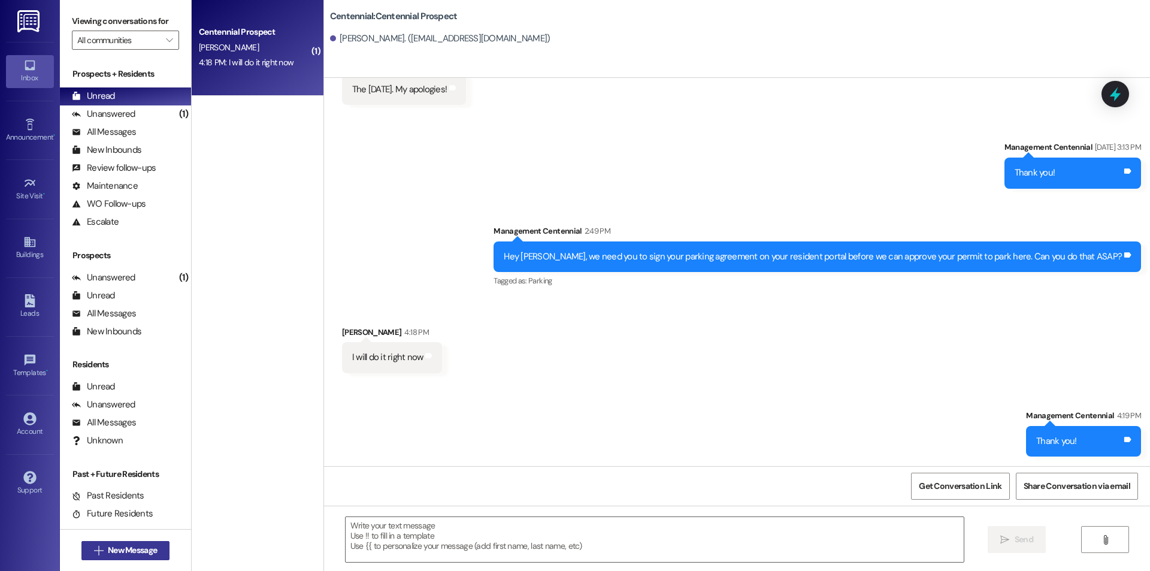
click at [133, 559] on button " New Message" at bounding box center [125, 550] width 89 height 19
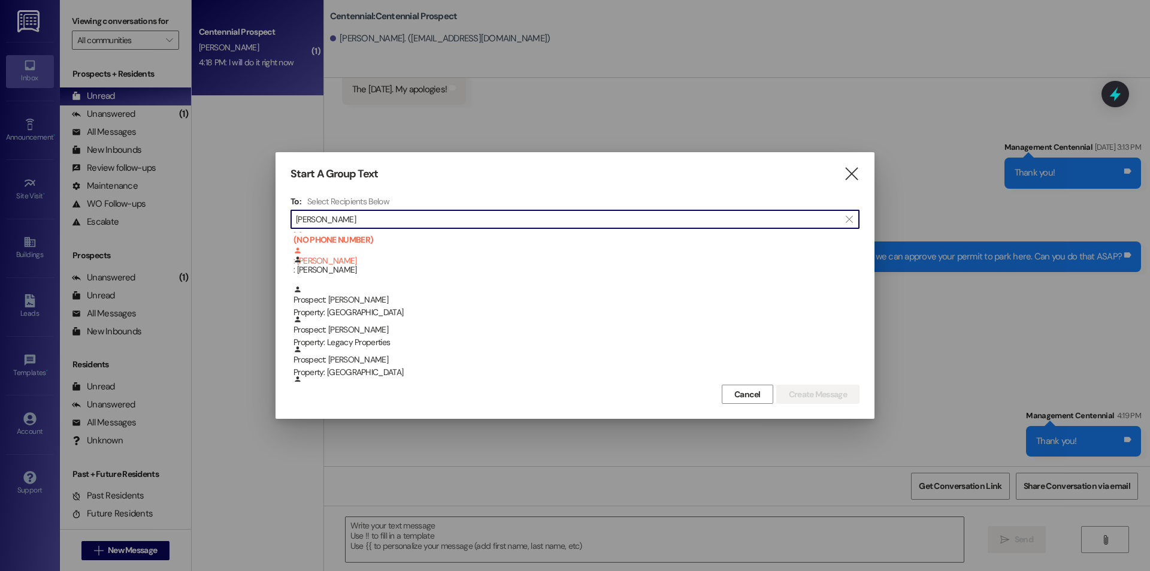
scroll to position [0, 0]
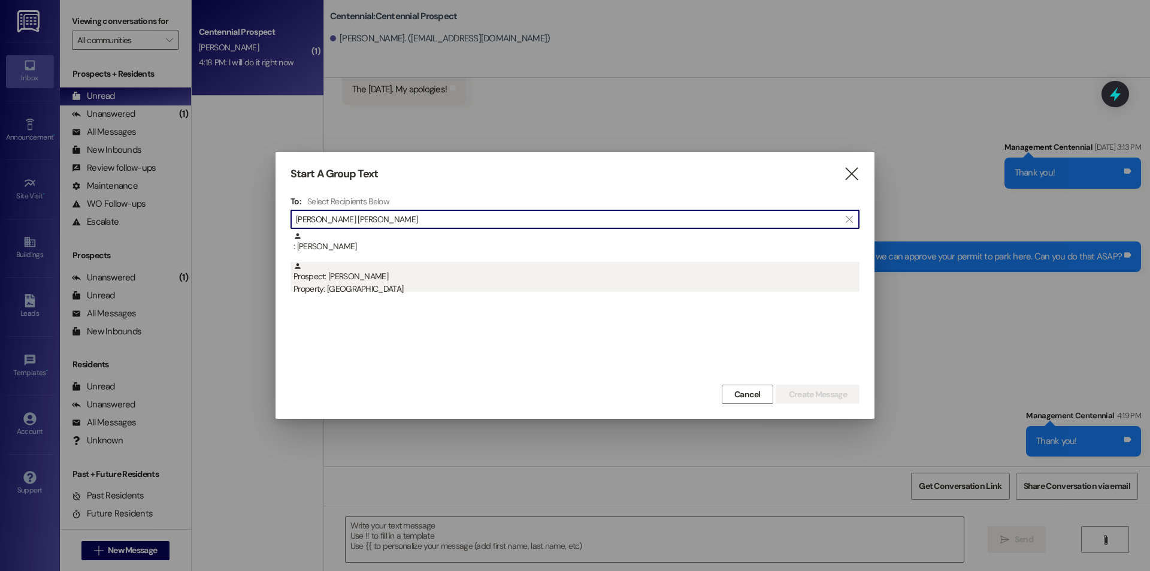
type input "lissa sam"
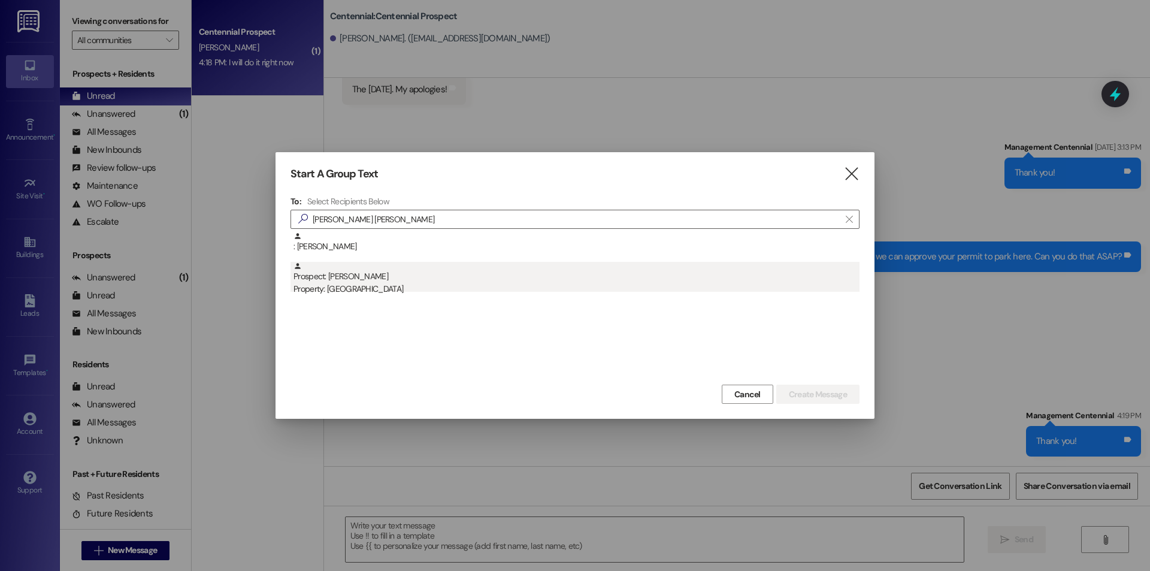
click at [390, 268] on div "Prospect: Lissa Samillan Property: Cornerstone" at bounding box center [576, 279] width 566 height 34
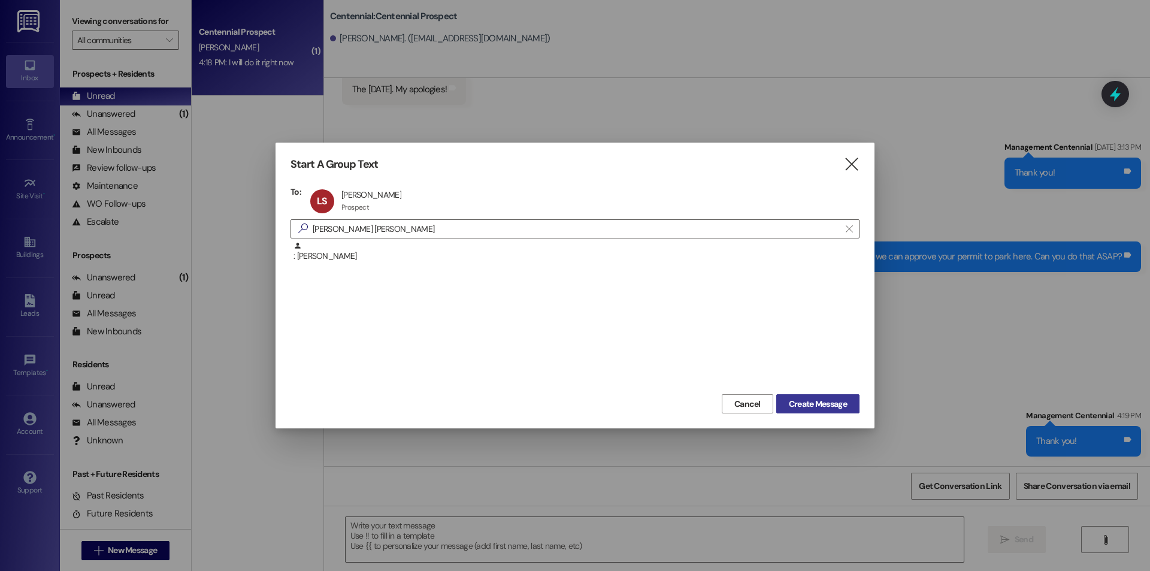
click at [793, 394] on button "Create Message" at bounding box center [817, 403] width 83 height 19
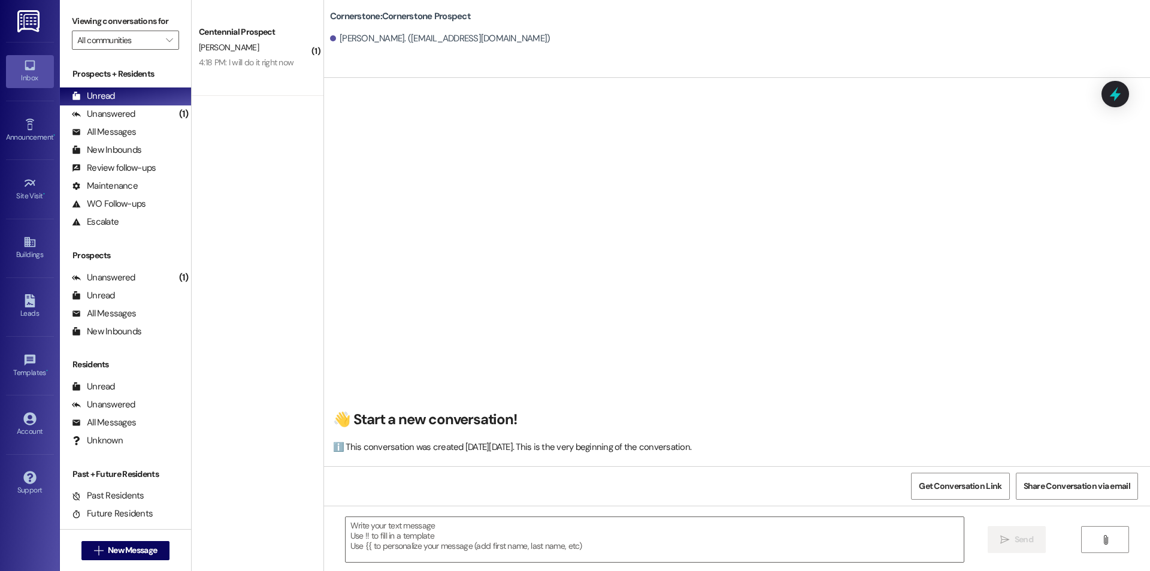
scroll to position [1, 0]
click at [490, 528] on textarea at bounding box center [655, 539] width 618 height 45
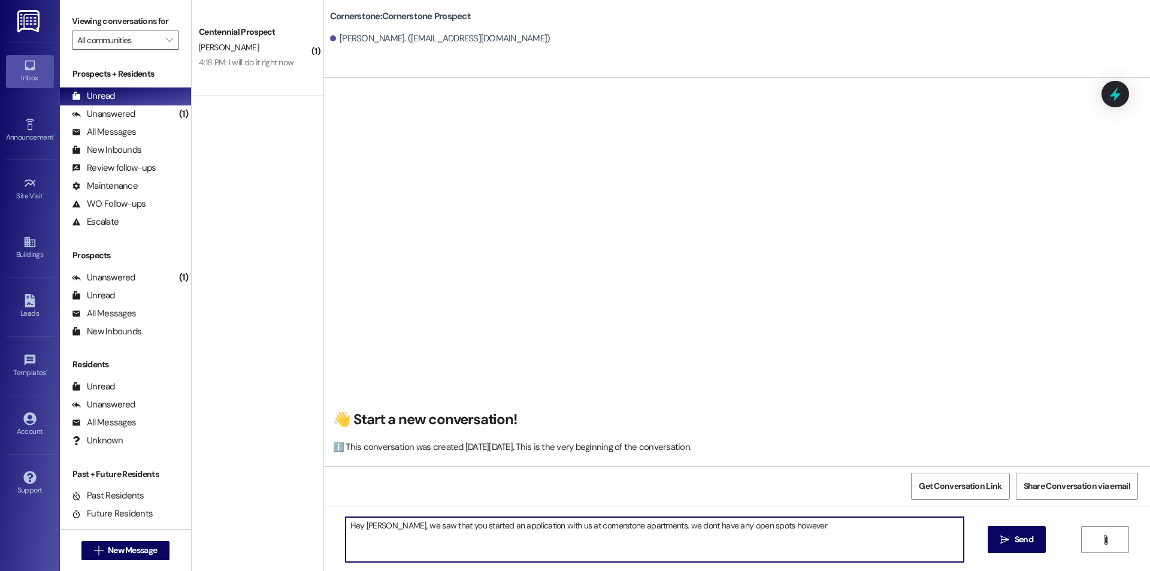
click at [646, 528] on textarea "Hey Lissa, we saw that you started an application with us at cornerstone apartm…" at bounding box center [655, 539] width 618 height 45
click at [783, 524] on textarea "Hey Lissa, we saw that you started an application with us at cornerstone apartm…" at bounding box center [655, 539] width 618 height 45
click at [874, 523] on textarea "Hey Lissa, we saw that you started an application with us at cornerstone apartm…" at bounding box center [655, 539] width 618 height 45
click at [923, 530] on textarea "Hey Lissa, we saw that you started an application with us at cornerstone apartm…" at bounding box center [655, 539] width 618 height 45
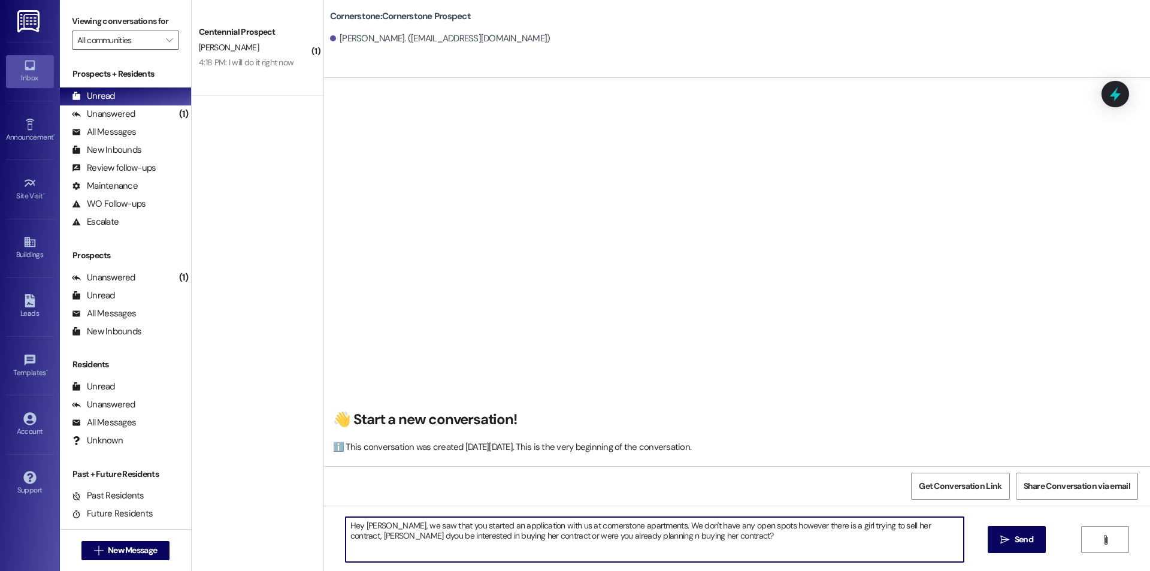
click at [933, 527] on textarea "Hey Lissa, we saw that you started an application with us at cornerstone apartm…" at bounding box center [655, 539] width 618 height 45
click at [570, 537] on textarea "Hey Lissa, we saw that you started an application with us at cornerstone apartm…" at bounding box center [655, 539] width 618 height 45
type textarea "Hey Lissa, we saw that you started an application with us at cornerstone apartm…"
drag, startPoint x: 1019, startPoint y: 535, endPoint x: 956, endPoint y: 495, distance: 74.3
click at [1019, 534] on span "Send" at bounding box center [1024, 539] width 19 height 13
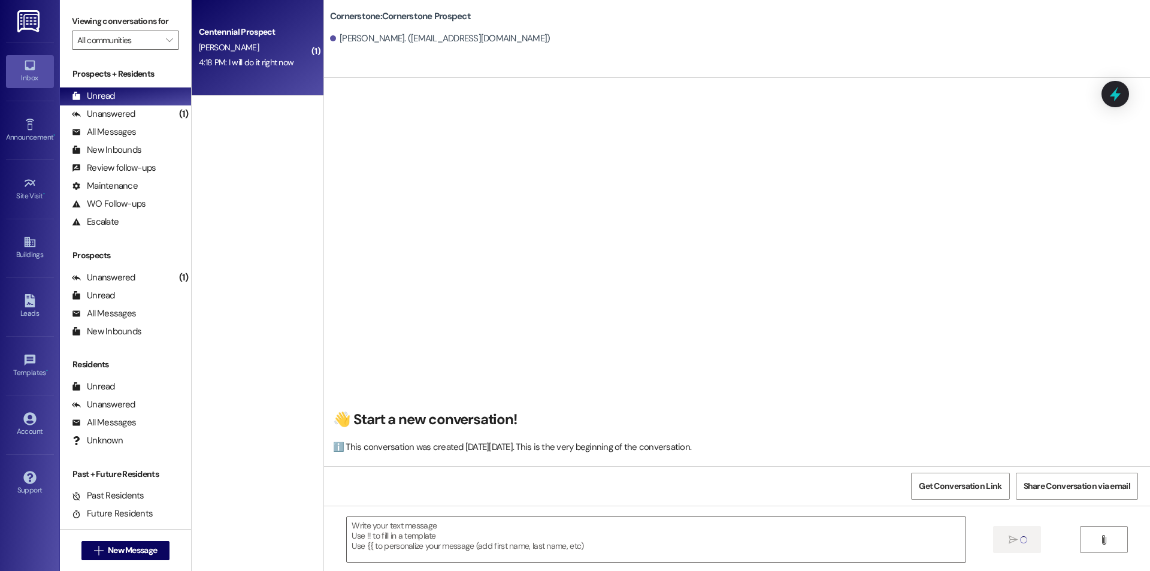
scroll to position [0, 0]
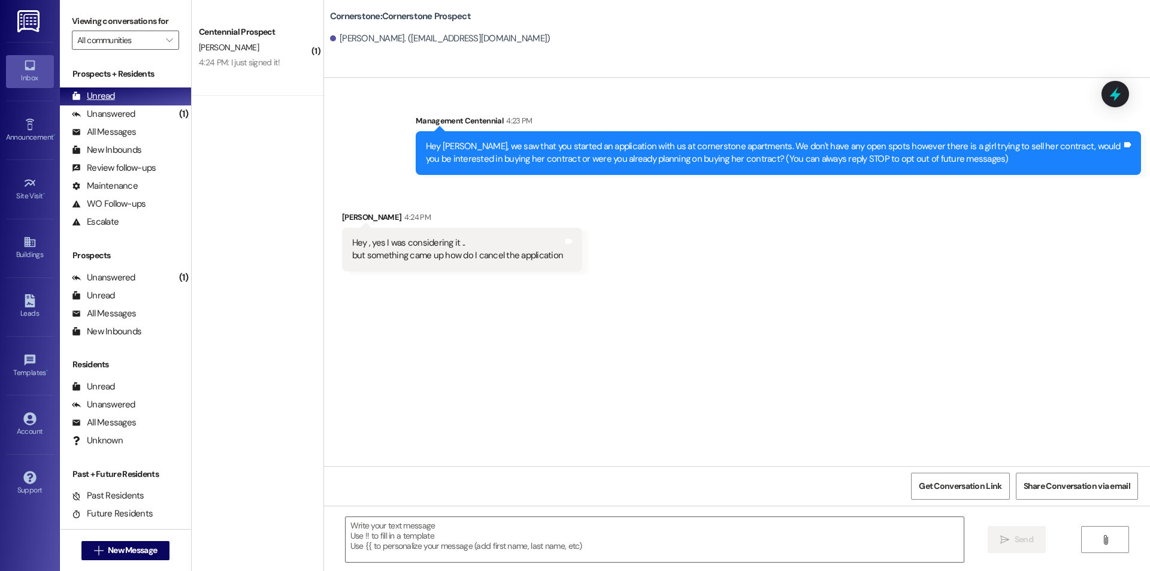
click at [110, 104] on div "Unread (0)" at bounding box center [125, 96] width 131 height 18
click at [116, 113] on div "Unanswered" at bounding box center [103, 114] width 63 height 13
click at [113, 97] on div "Unread" at bounding box center [93, 96] width 43 height 13
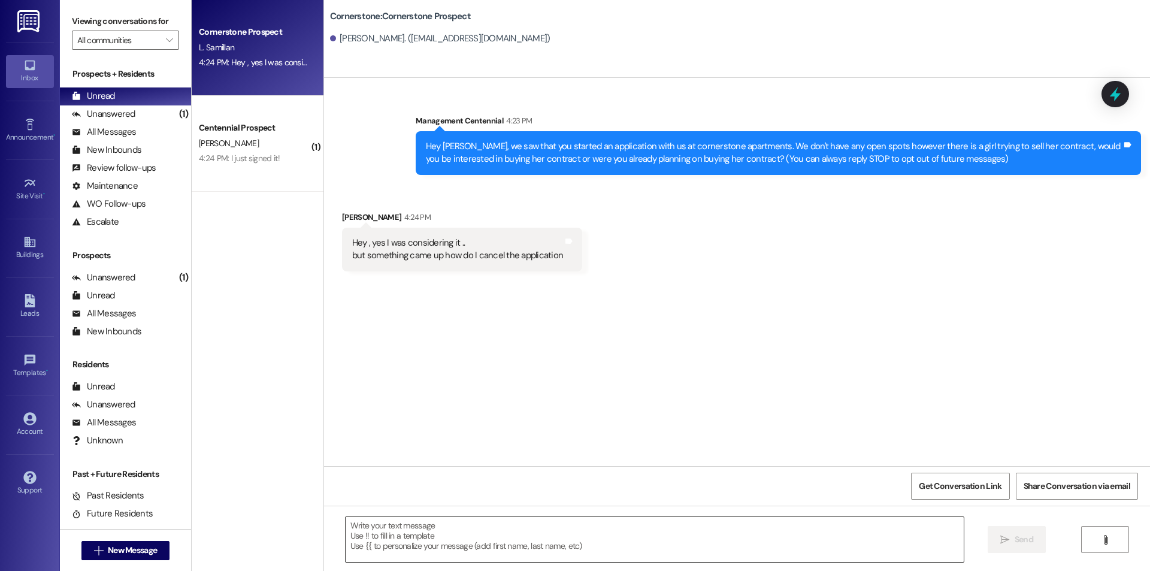
click at [480, 549] on textarea at bounding box center [655, 539] width 618 height 45
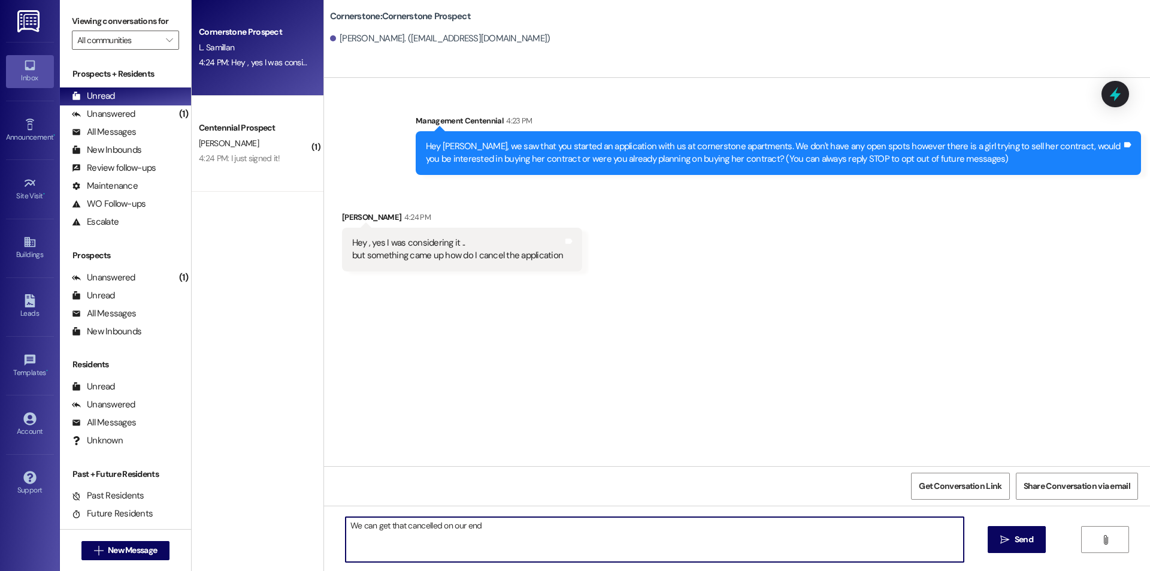
type textarea "We can get that cancelled on our end!"
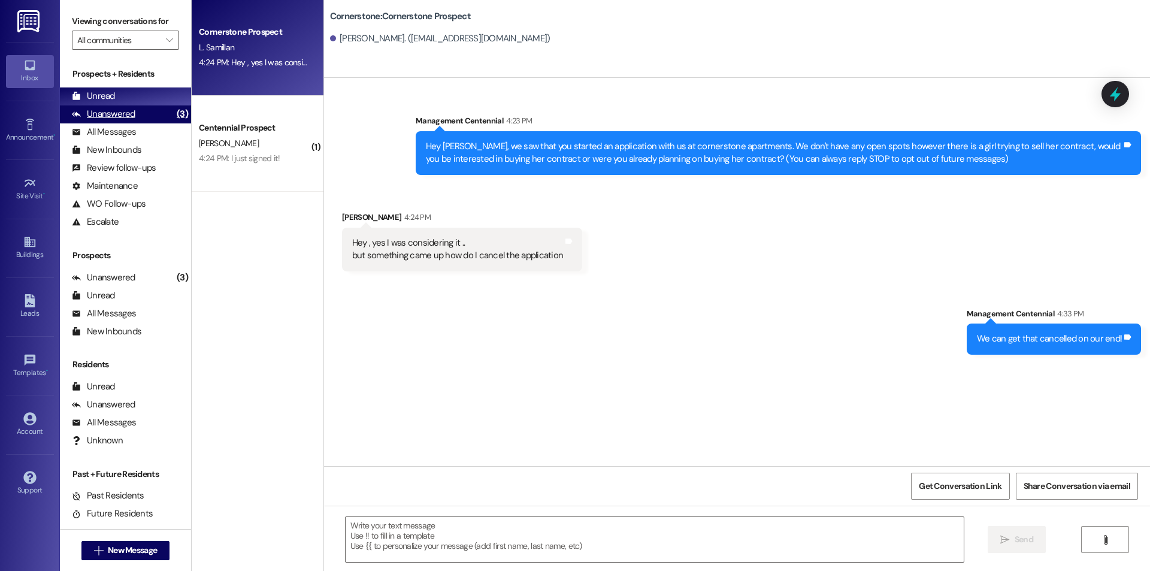
click at [134, 118] on div "Unanswered (3)" at bounding box center [125, 114] width 131 height 18
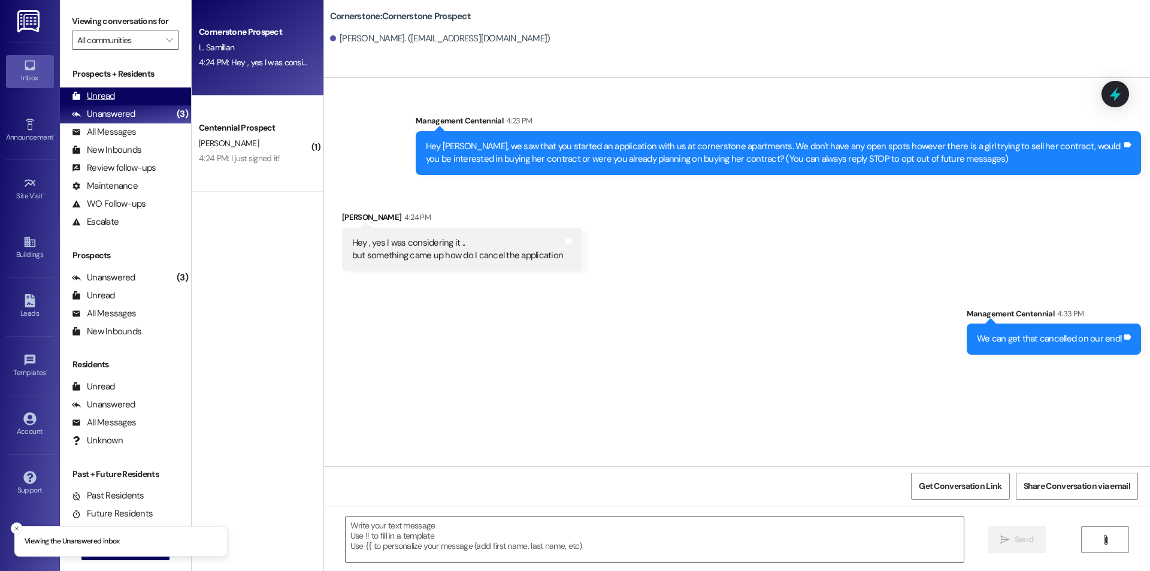
click at [131, 102] on div "Unread (0)" at bounding box center [125, 96] width 131 height 18
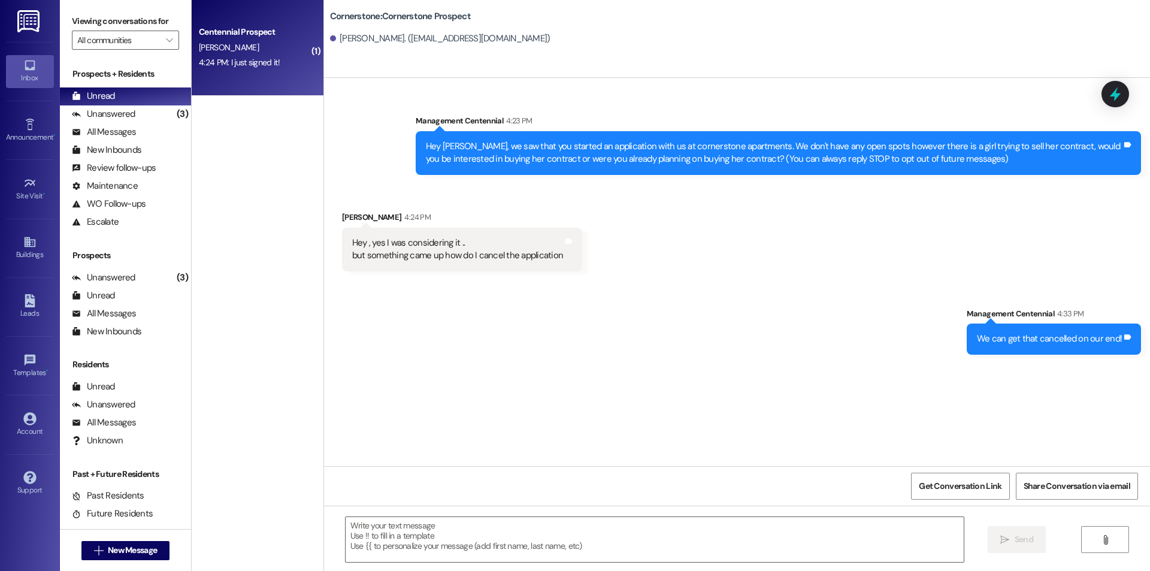
click at [260, 75] on div "Centennial Prospect C. Dustin 4:24 PM: I just signed it! 4:24 PM: I just signed…" at bounding box center [258, 48] width 132 height 96
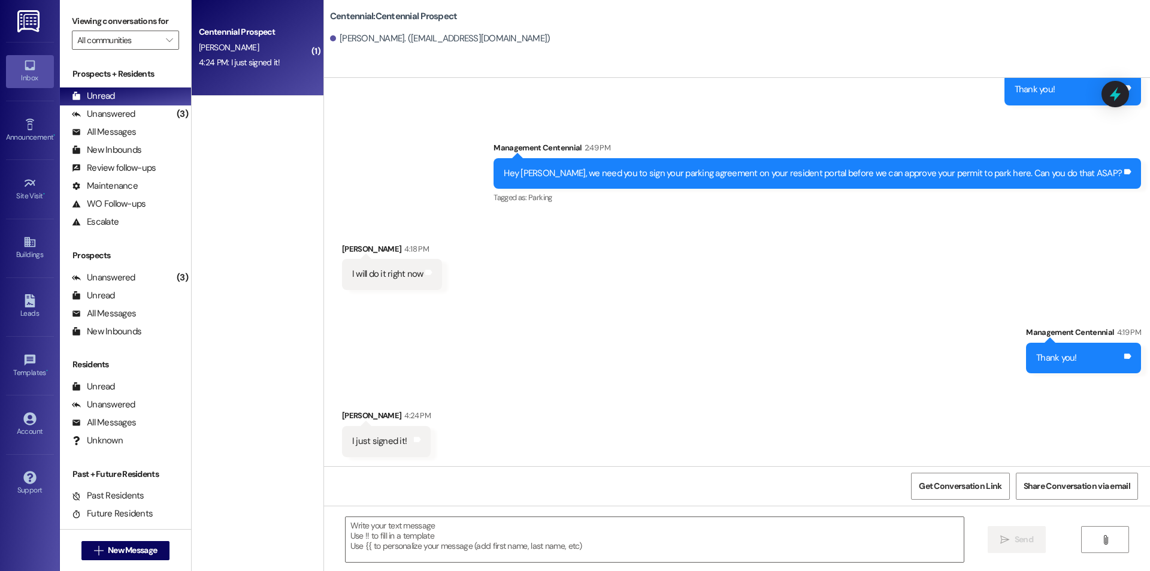
scroll to position [540, 0]
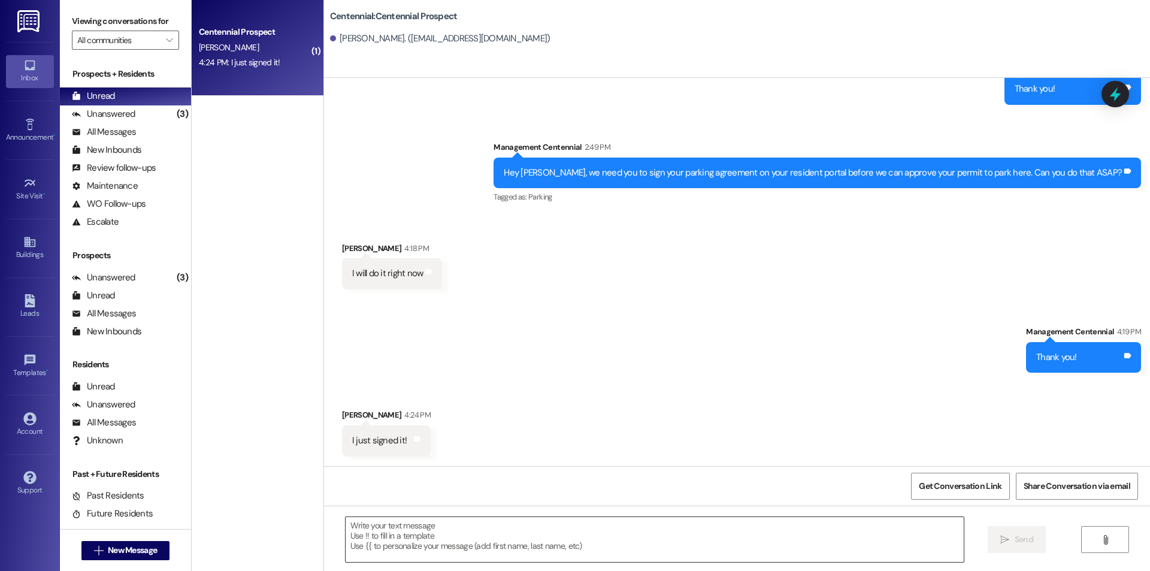
click at [495, 519] on textarea at bounding box center [655, 539] width 618 height 45
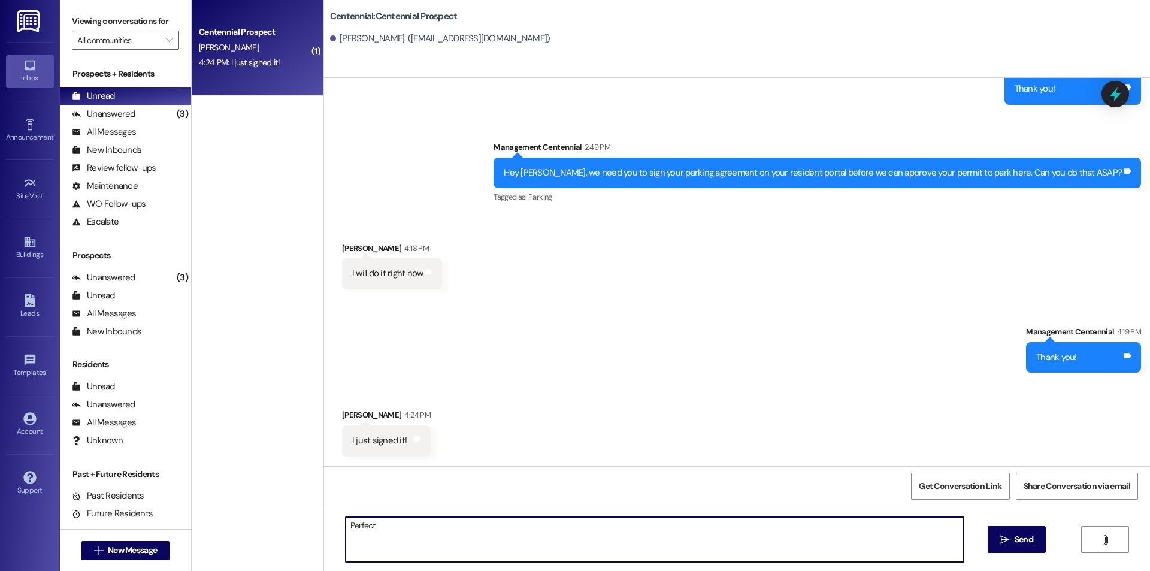
type textarea "Perfect!"
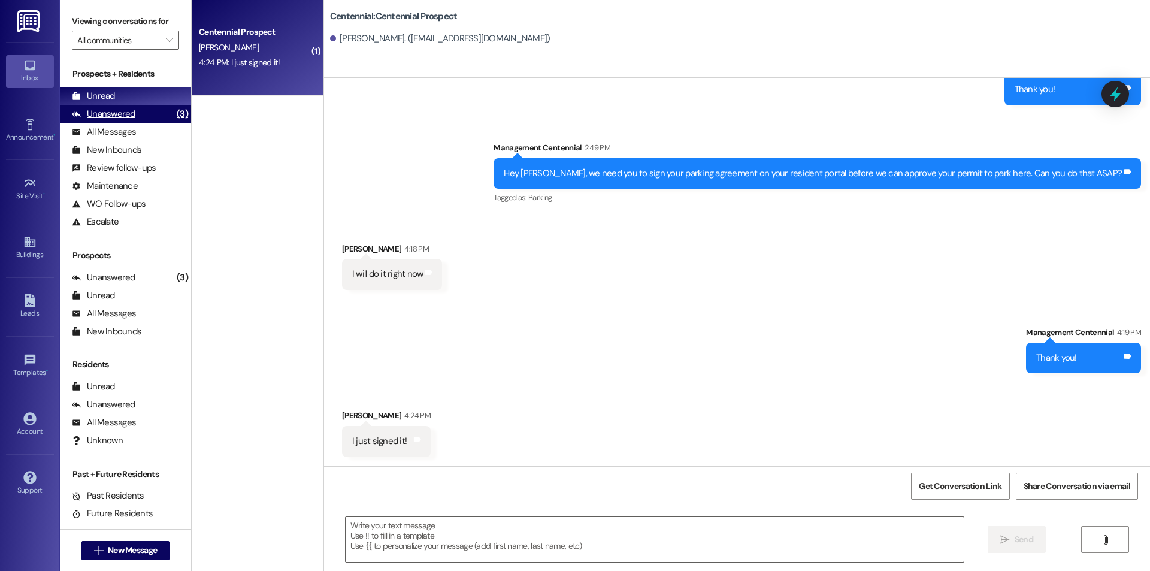
click at [144, 119] on div "Unanswered (3)" at bounding box center [125, 114] width 131 height 18
click at [132, 99] on div "Unread (0)" at bounding box center [125, 96] width 131 height 18
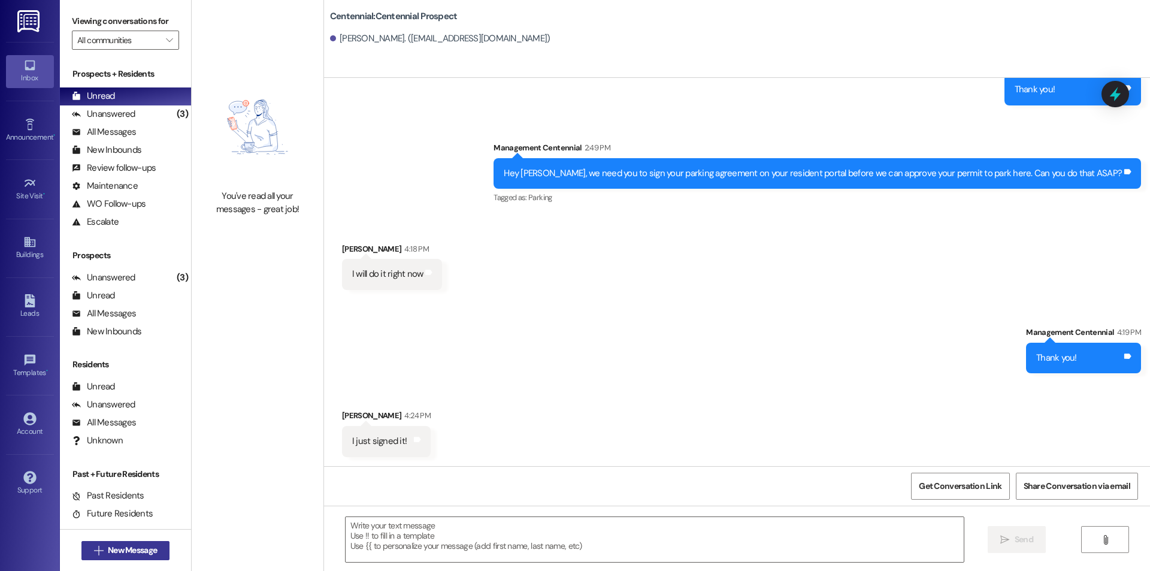
click at [120, 552] on span "New Message" at bounding box center [132, 550] width 49 height 13
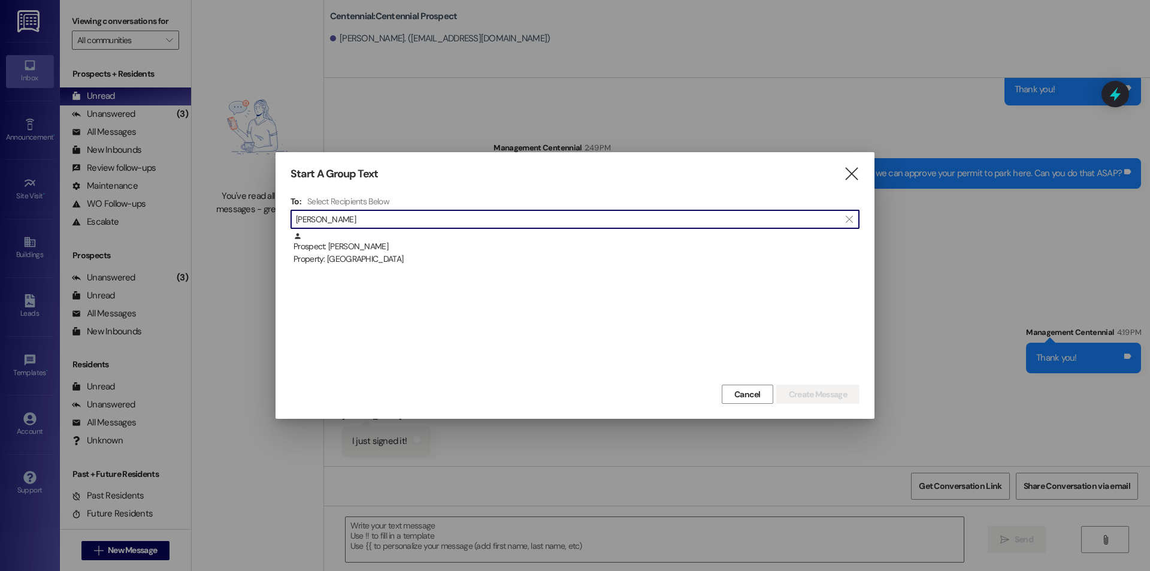
type input "kurty"
click at [359, 267] on div "Prospect: Olivia Kurty Property: Cornerstone" at bounding box center [574, 307] width 569 height 150
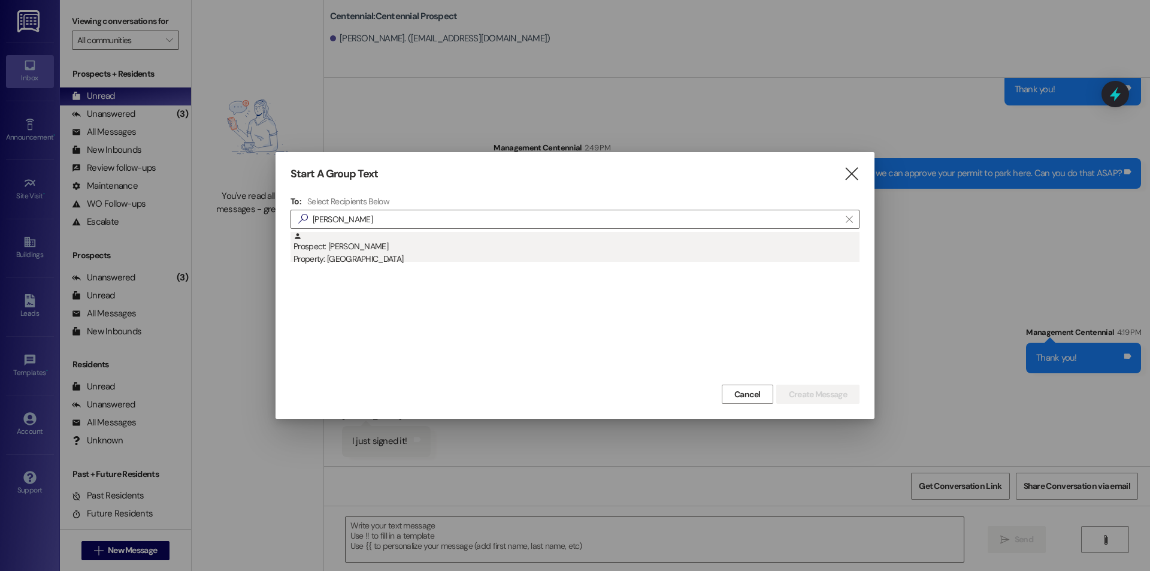
click at [362, 251] on div "Prospect: Olivia Kurty Property: Cornerstone" at bounding box center [576, 249] width 566 height 34
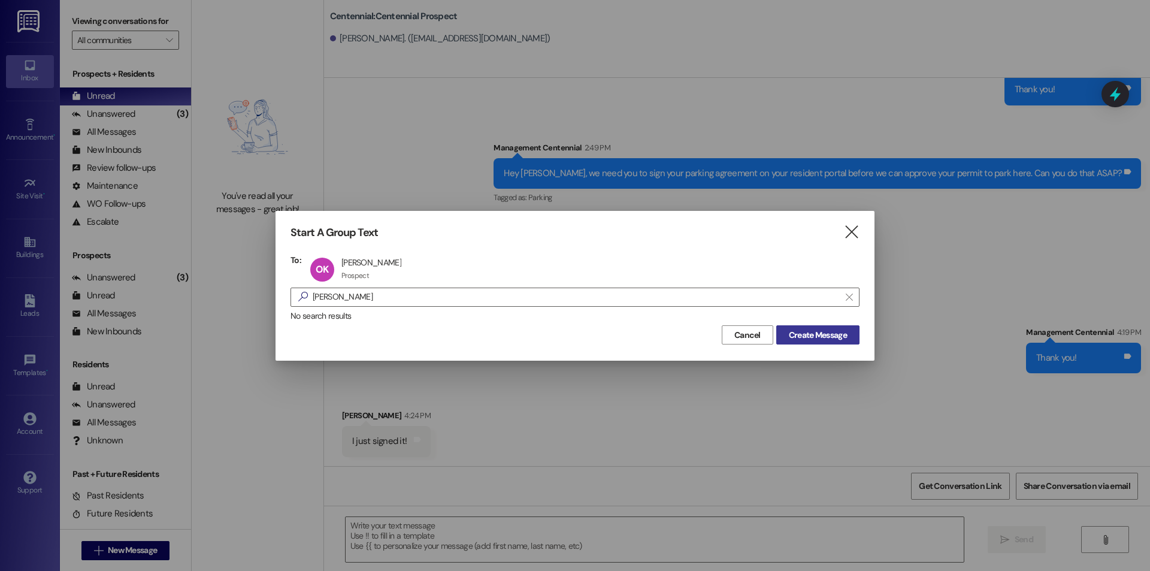
click at [819, 334] on span "Create Message" at bounding box center [818, 335] width 58 height 13
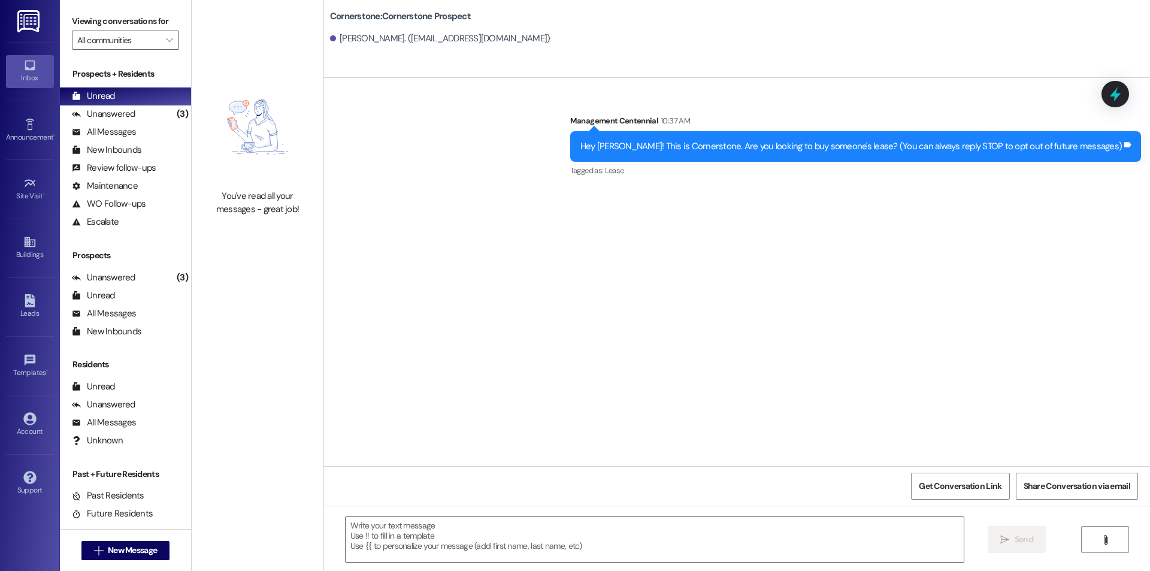
scroll to position [0, 0]
click at [280, 59] on div "4:55 PM: Please do thanks a lot🙏🏻🙏🏻 4:55 PM: Please do thanks a lot🙏🏻🙏🏻" at bounding box center [263, 62] width 128 height 11
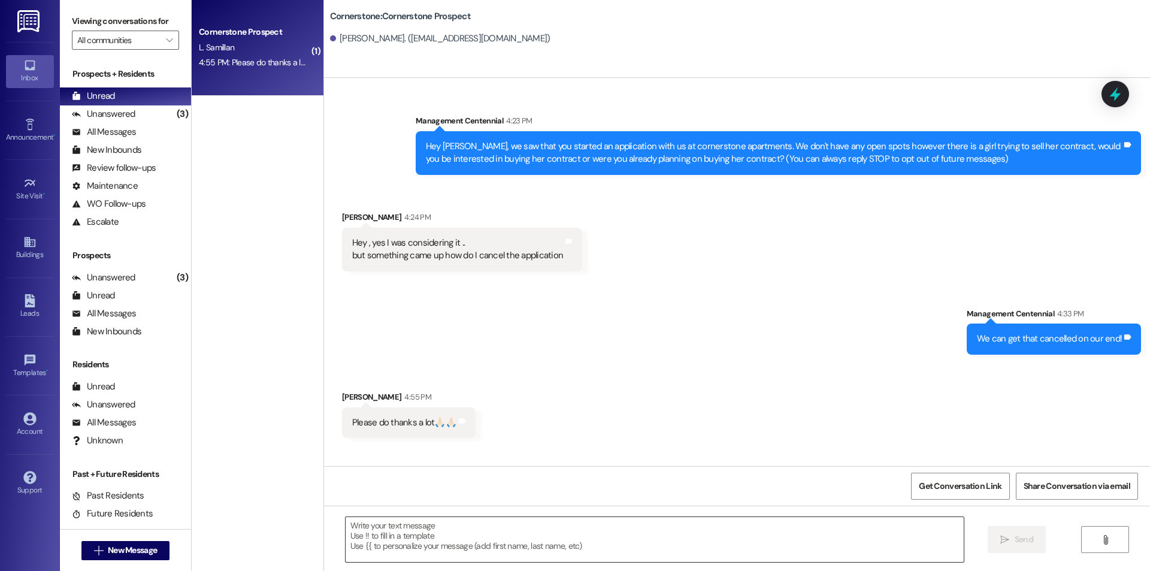
click at [428, 528] on textarea at bounding box center [655, 539] width 618 height 45
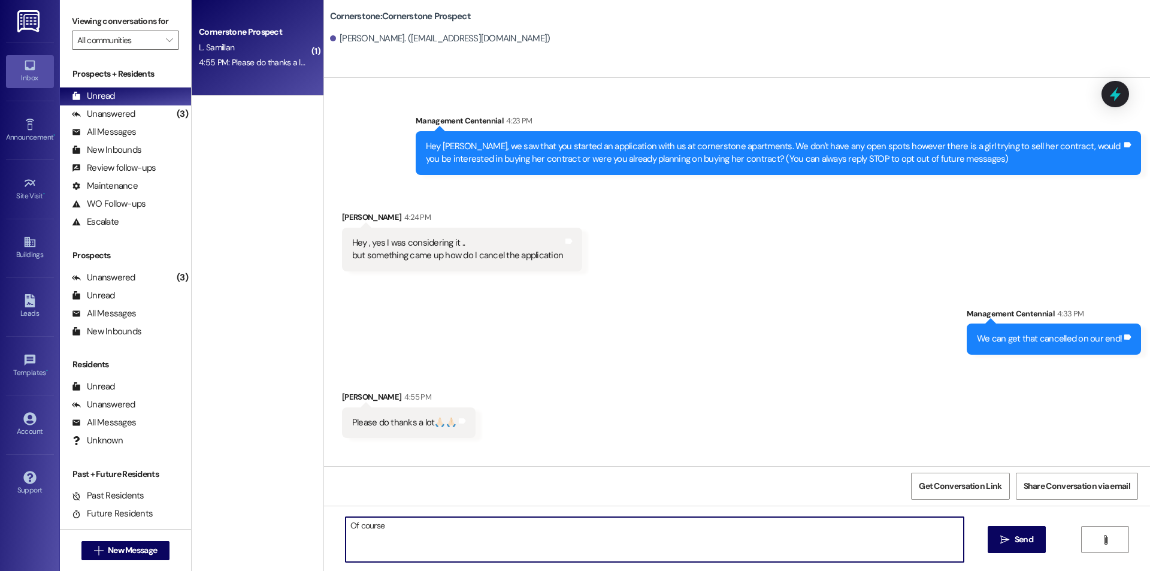
type textarea "Of course!"
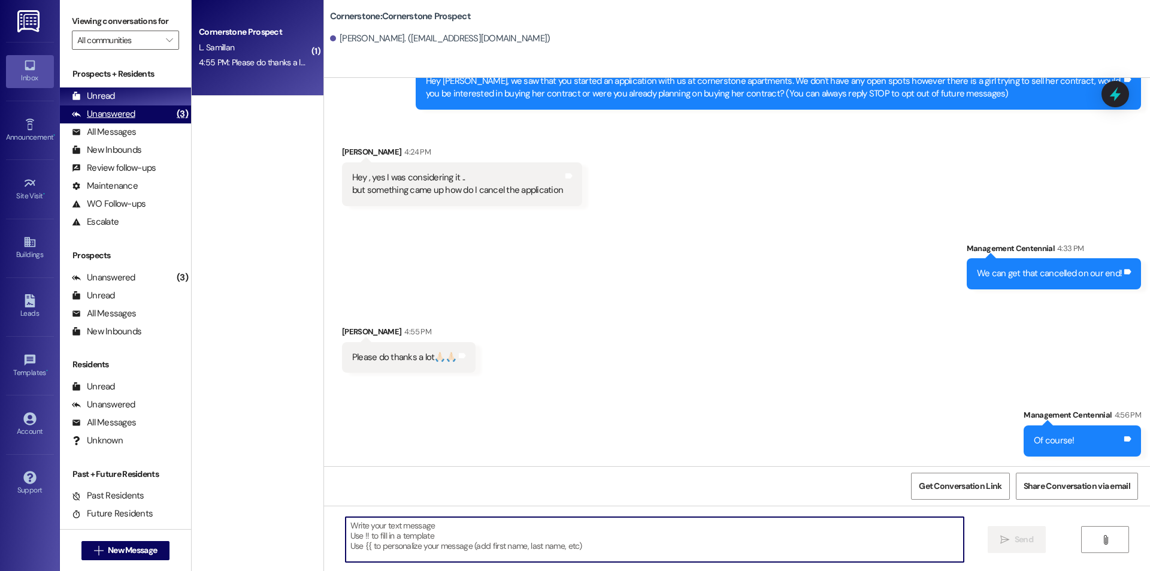
click at [114, 113] on div "Unanswered" at bounding box center [103, 114] width 63 height 13
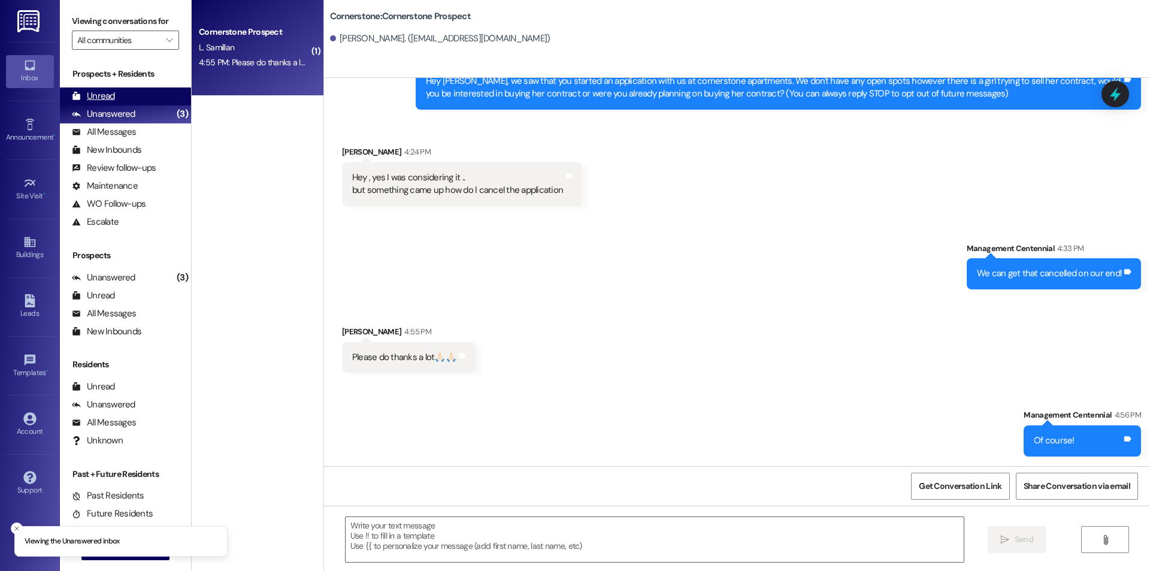
click at [113, 96] on div "Unread" at bounding box center [93, 96] width 43 height 13
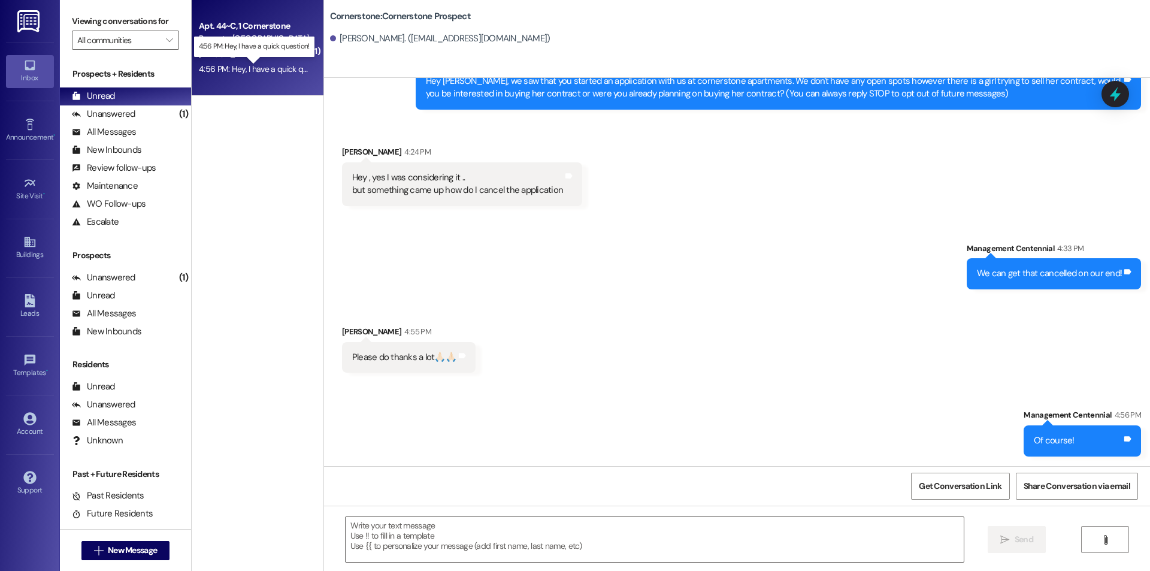
click at [267, 70] on div "4:56 PM: Hey, I have a quick question! 4:56 PM: Hey, I have a quick question!" at bounding box center [264, 68] width 131 height 11
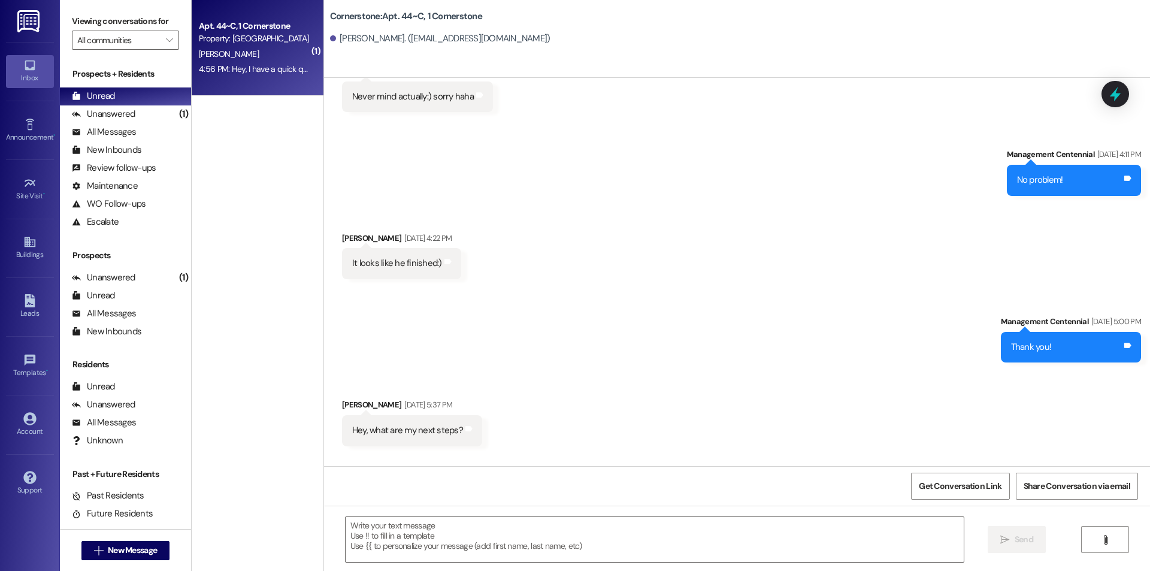
scroll to position [3933, 0]
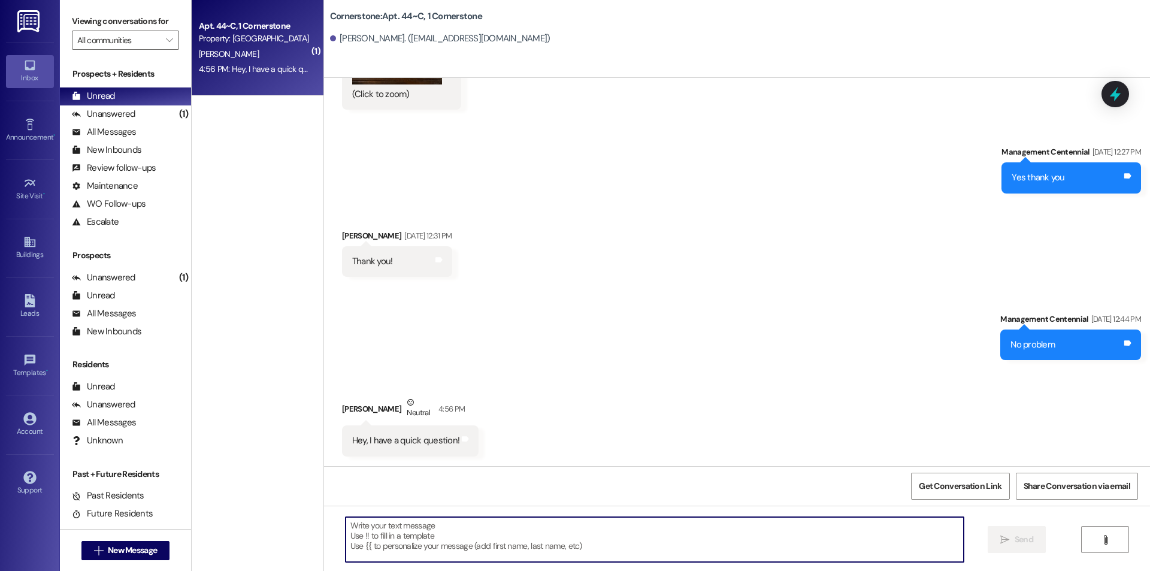
click at [466, 530] on textarea at bounding box center [655, 539] width 618 height 45
type textarea "What's your question?"
click at [996, 537] on button " Send" at bounding box center [1017, 539] width 58 height 27
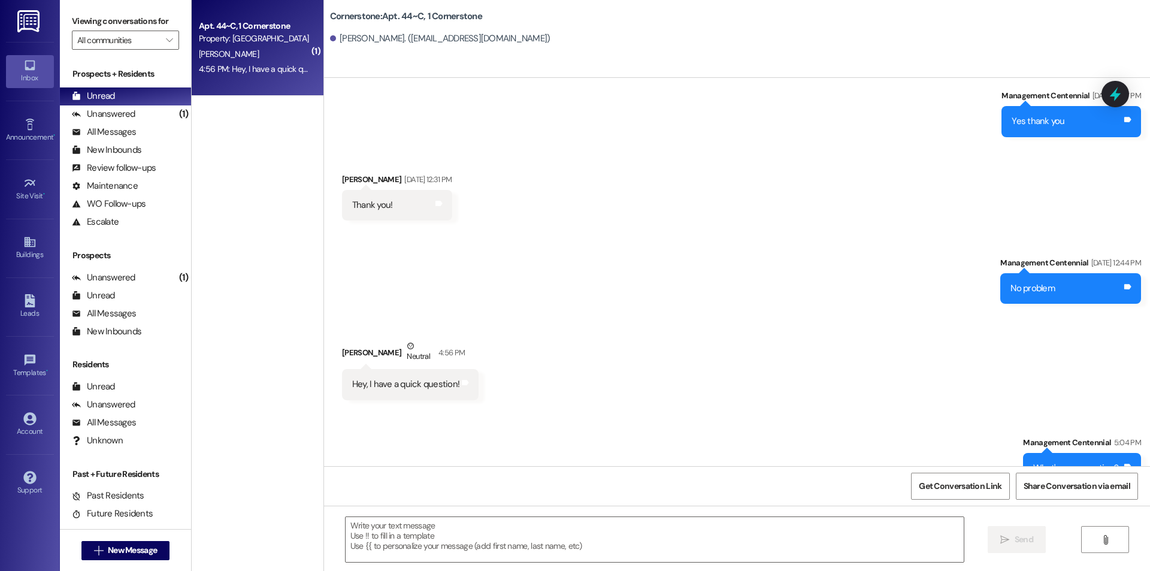
scroll to position [4016, 0]
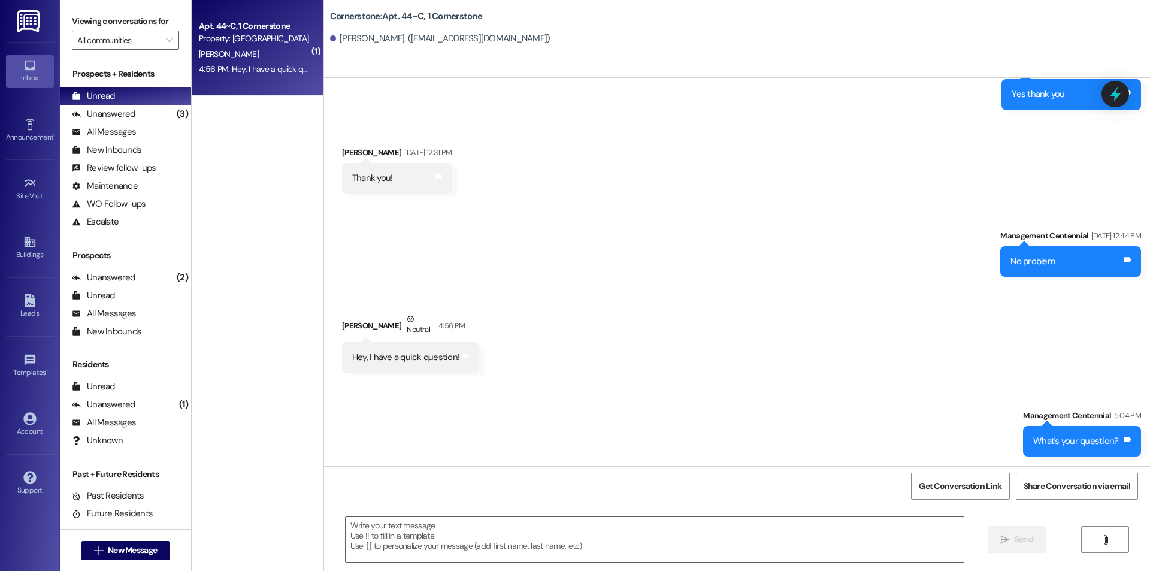
click at [274, 69] on div "4:56 PM: Hey, I have a quick question! 4:56 PM: Hey, I have a quick question!" at bounding box center [264, 68] width 131 height 11
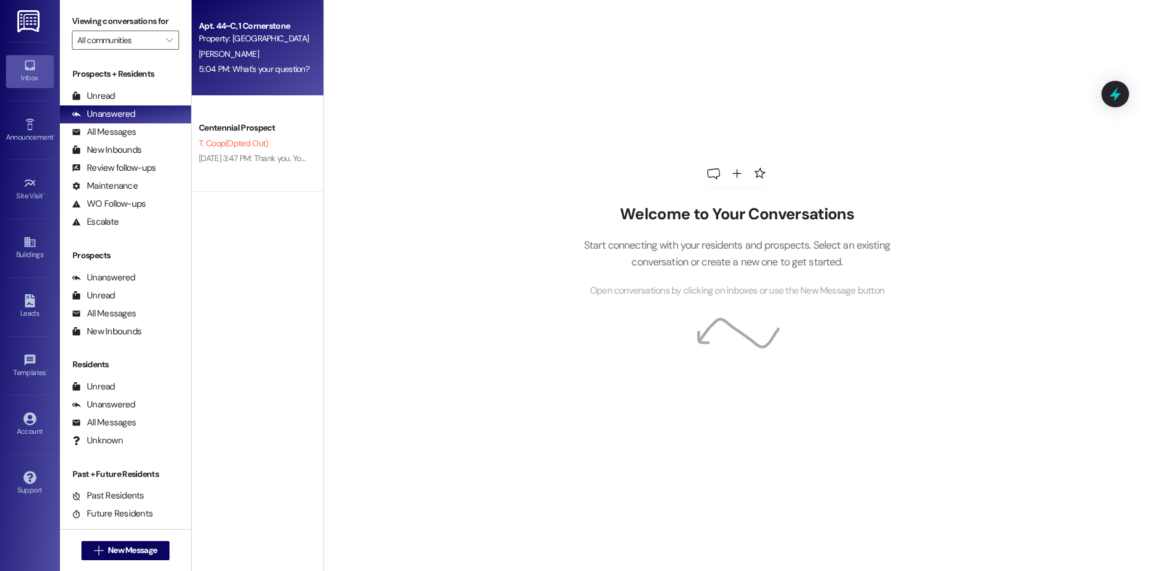
click at [232, 89] on div "Apt. 44~C, 1 Cornerstone Property: Cornerstone H. O'Grady 5:04 PM: What's your …" at bounding box center [258, 48] width 132 height 96
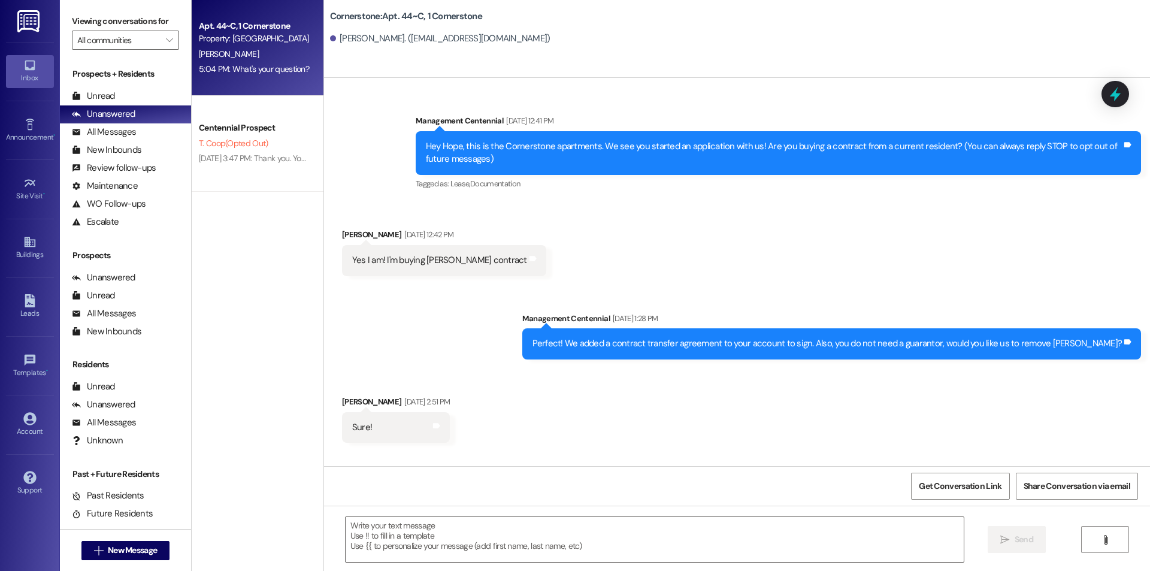
scroll to position [4016, 0]
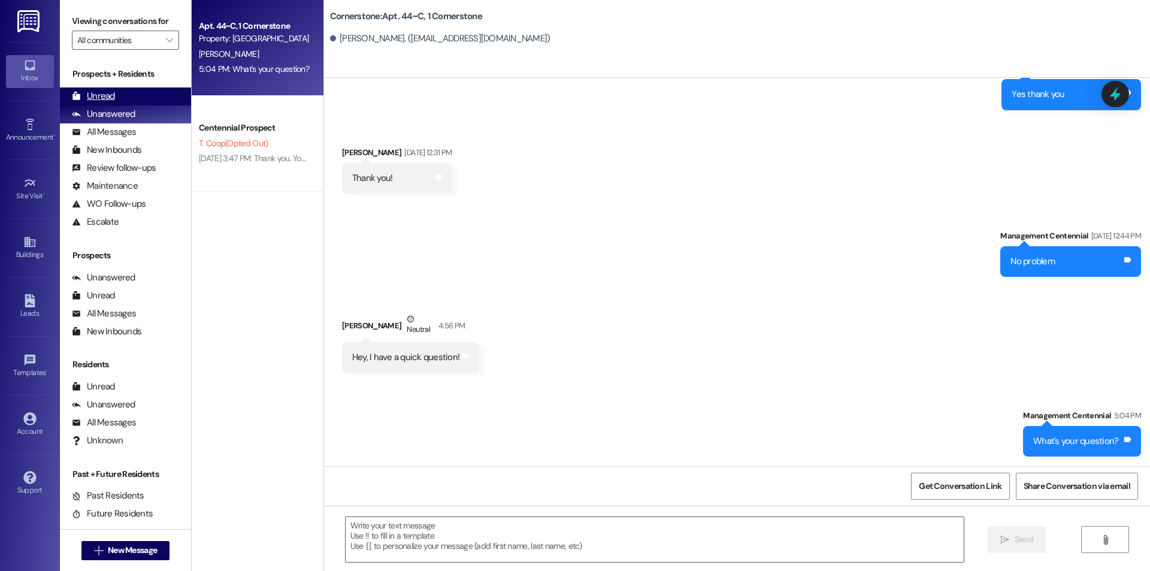
click at [149, 91] on div "Unread (0)" at bounding box center [125, 96] width 131 height 18
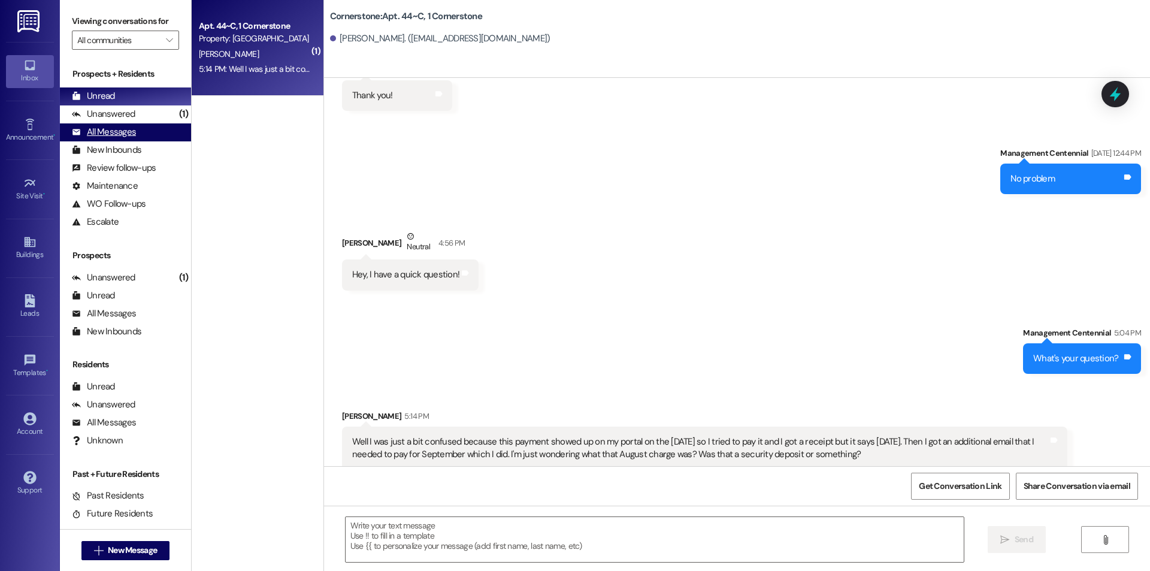
scroll to position [4112, 0]
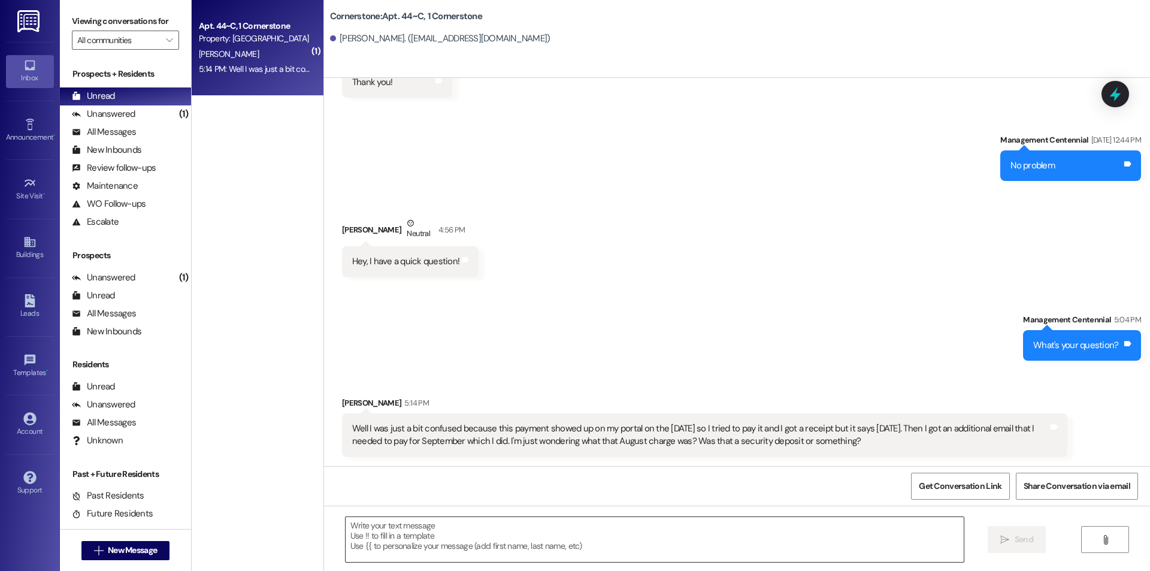
click at [728, 550] on textarea at bounding box center [655, 539] width 618 height 45
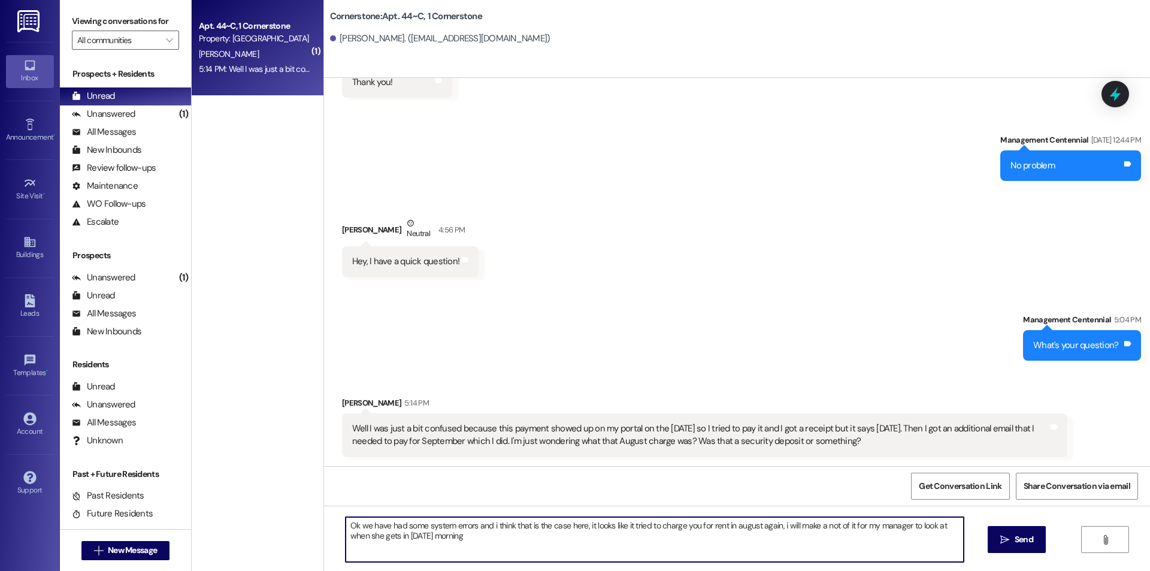
click at [773, 524] on textarea "Ok we have had some system errors and i think that is the case here, it looks l…" at bounding box center [655, 539] width 618 height 45
click at [779, 524] on textarea "Ok we have had some system errors and i think that is the case here, it looks l…" at bounding box center [655, 539] width 618 height 45
click at [485, 526] on textarea "Ok we have had some system errors and i think that is the case here, it looks l…" at bounding box center [655, 539] width 618 height 45
click at [828, 526] on textarea "Ok we have had some system errors and I think that is the case here, it looks l…" at bounding box center [655, 539] width 618 height 45
click at [493, 541] on textarea "Ok we have had some system errors and I think that is the case here, it looks l…" at bounding box center [655, 539] width 618 height 45
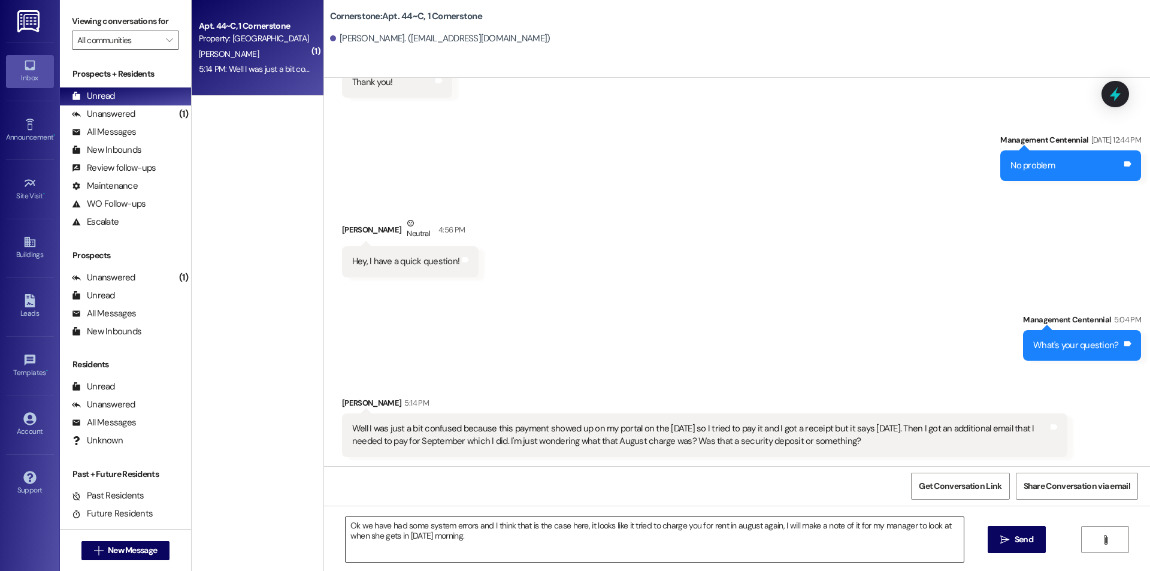
click at [562, 537] on textarea "Ok we have had some system errors and I think that is the case here, it looks l…" at bounding box center [655, 539] width 618 height 45
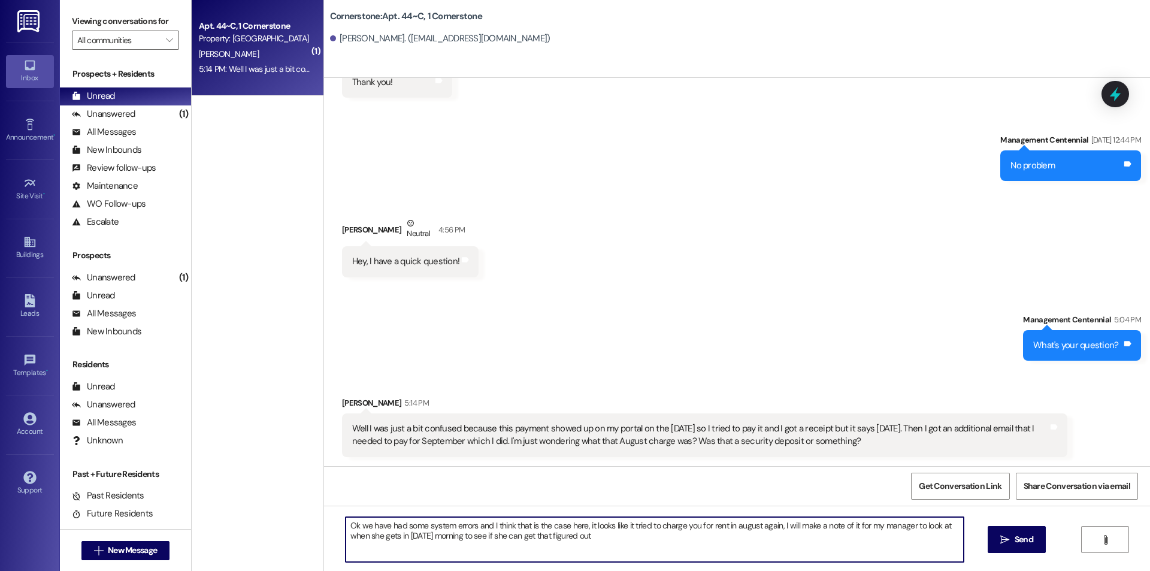
drag, startPoint x: 771, startPoint y: 526, endPoint x: 707, endPoint y: 525, distance: 64.1
click at [704, 528] on textarea "Ok we have had some system errors and I think that is the case here, it looks l…" at bounding box center [655, 539] width 618 height 45
type textarea "Ok we have had some system errors and I think that is the case here, it looks l…"
click at [998, 538] on span " Send" at bounding box center [1017, 539] width 38 height 13
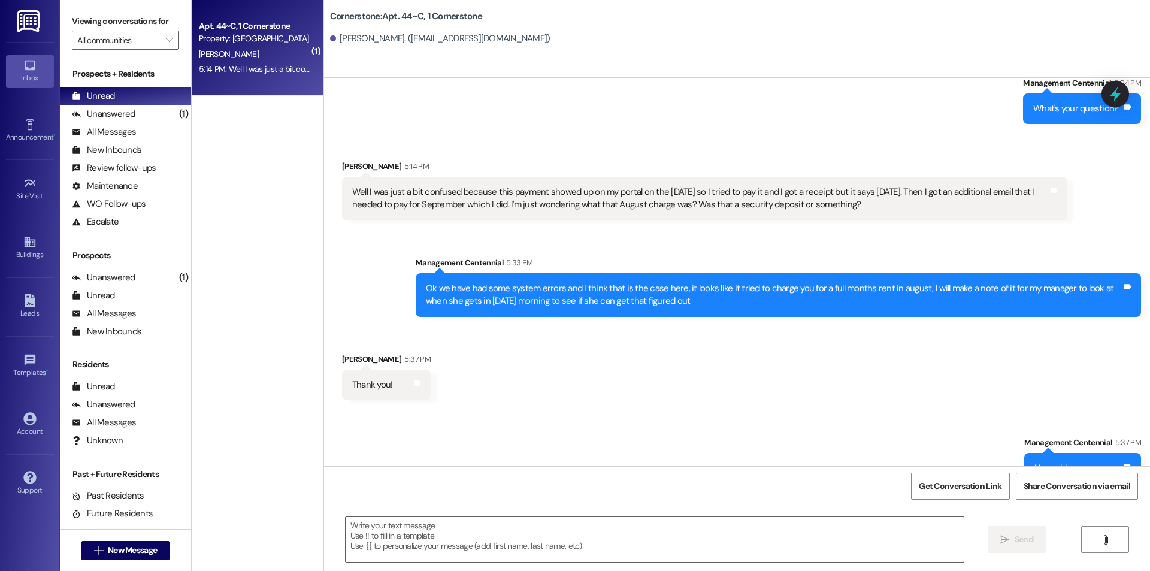
scroll to position [4375, 0]
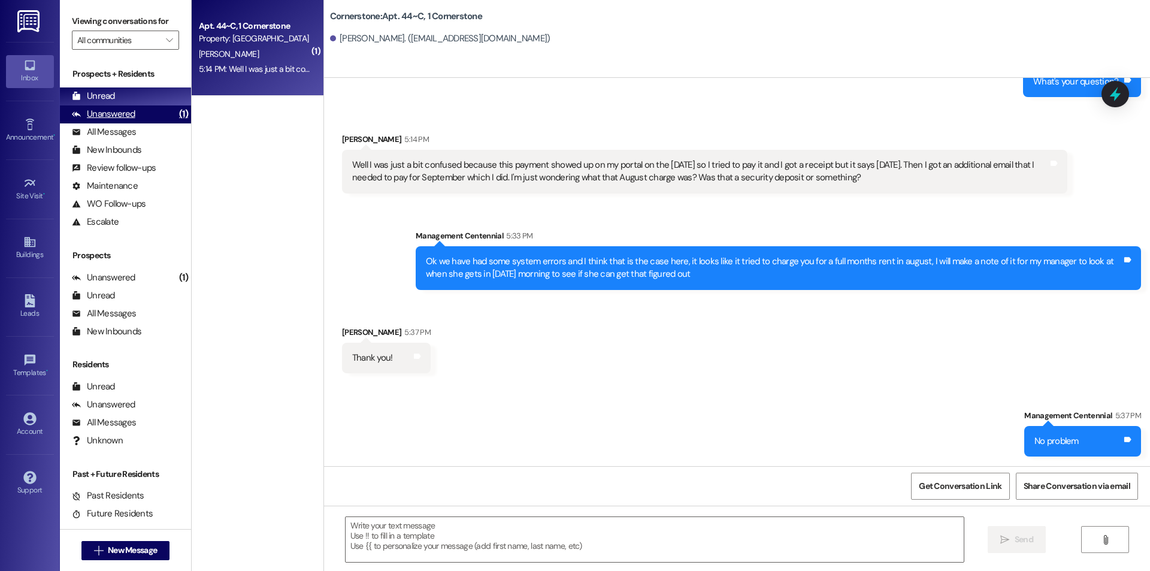
click at [135, 117] on div "Unanswered (1)" at bounding box center [125, 114] width 131 height 18
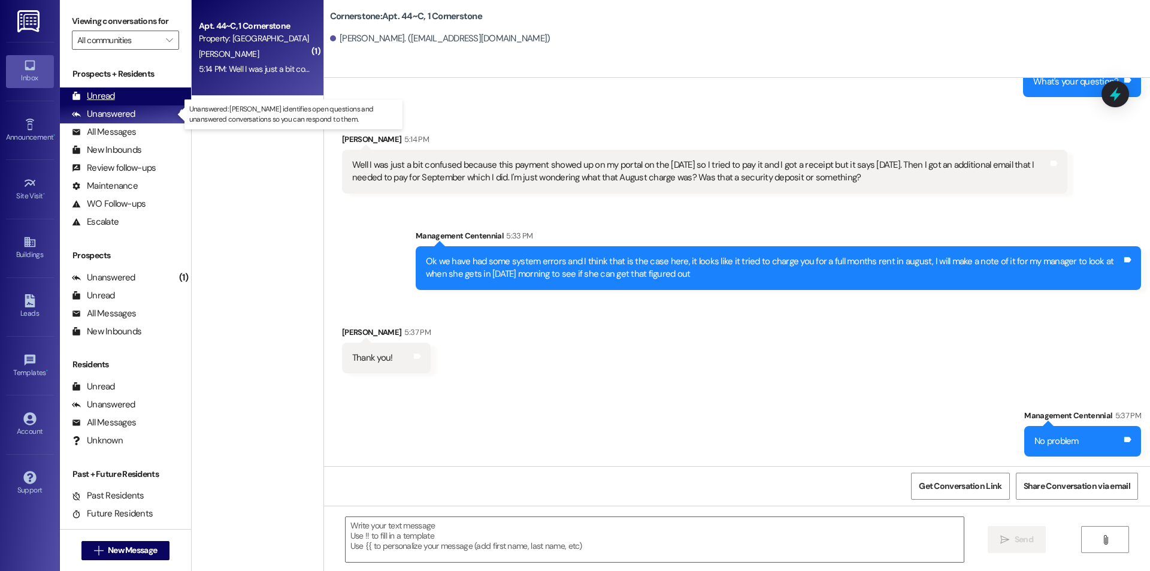
click at [133, 98] on div "Unread (0)" at bounding box center [125, 96] width 131 height 18
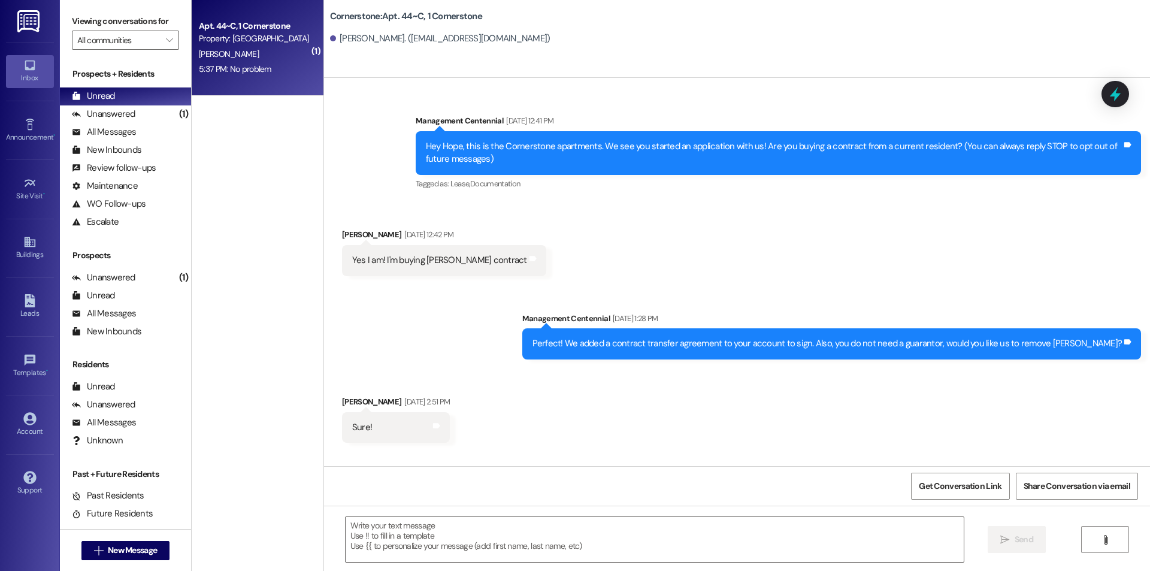
scroll to position [4347, 0]
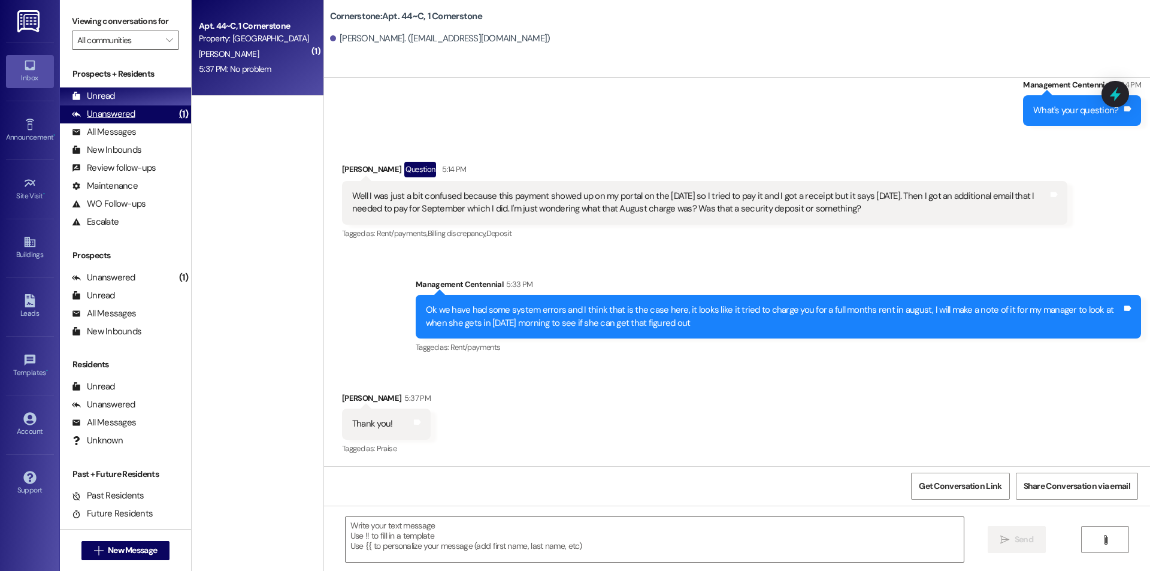
click at [114, 120] on div "Unanswered" at bounding box center [103, 114] width 63 height 13
click at [114, 98] on div "Unread (0)" at bounding box center [125, 96] width 131 height 18
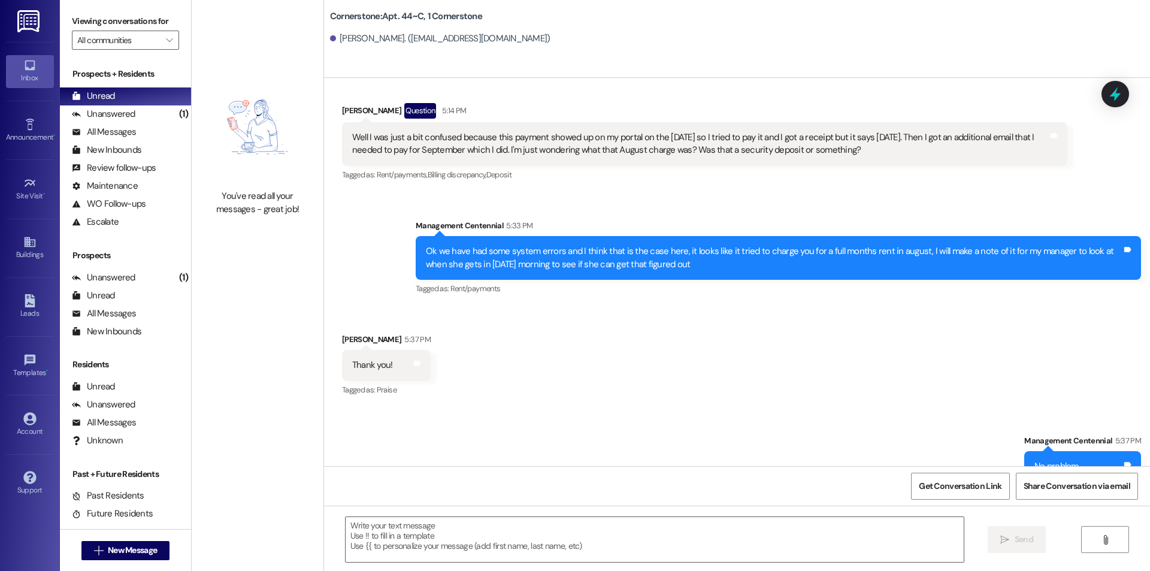
scroll to position [4431, 0]
